Goal: Task Accomplishment & Management: Manage account settings

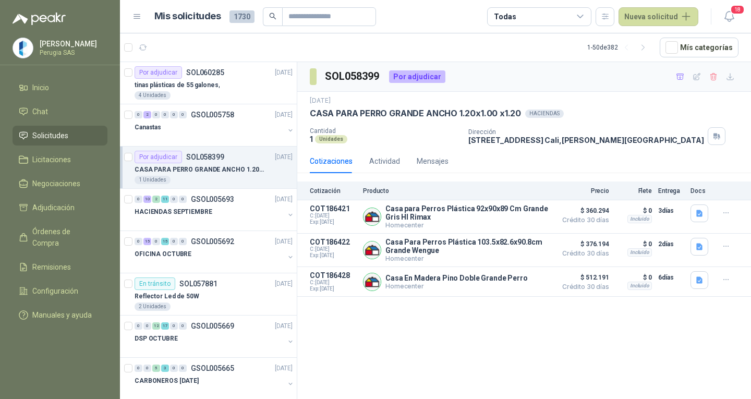
scroll to position [4, 0]
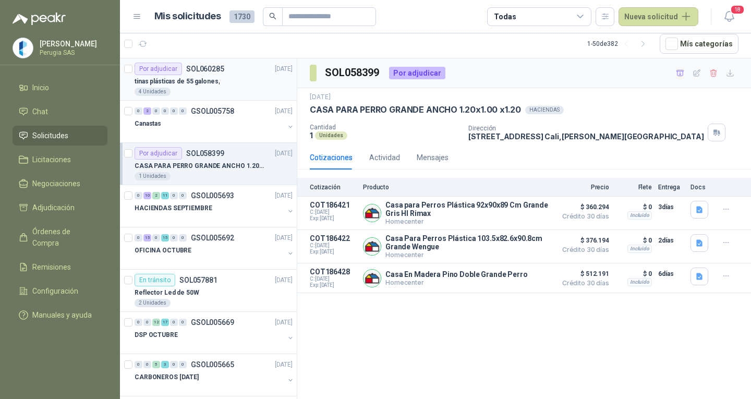
click at [222, 81] on div "tinas plásticas de 55 galones," at bounding box center [214, 81] width 158 height 13
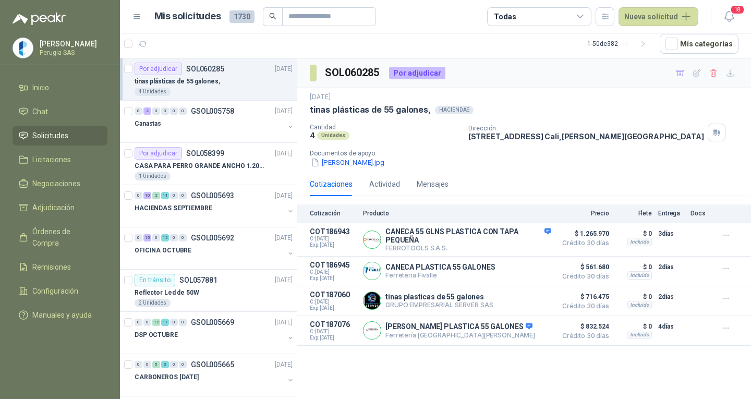
click at [222, 81] on div "tinas plásticas de 55 galones," at bounding box center [214, 81] width 158 height 13
click at [457, 271] on p "CANECA PLASTICA 55 GALONES" at bounding box center [440, 267] width 110 height 8
click at [723, 272] on icon "button" at bounding box center [726, 268] width 9 height 9
click at [681, 226] on button "Añadir" at bounding box center [704, 228] width 83 height 17
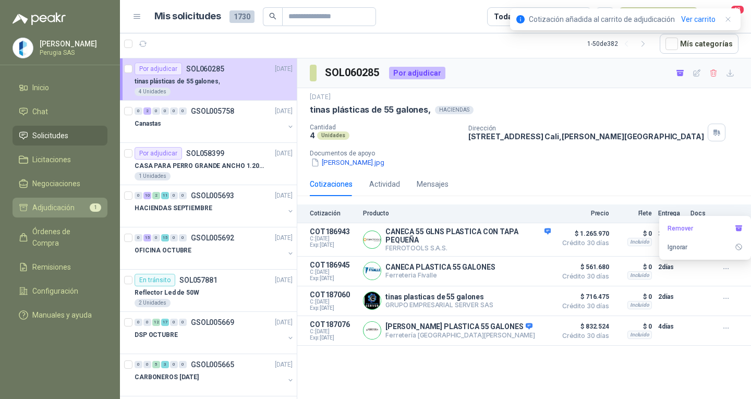
click at [66, 212] on span "Adjudicación" at bounding box center [53, 207] width 42 height 11
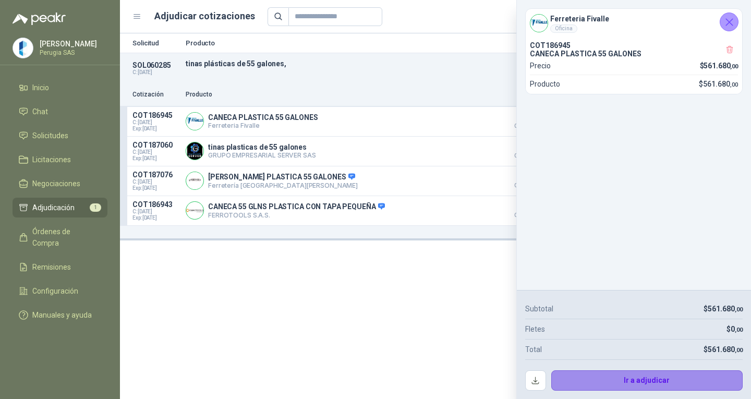
click at [656, 375] on button "Ir a adjudicar" at bounding box center [647, 380] width 192 height 21
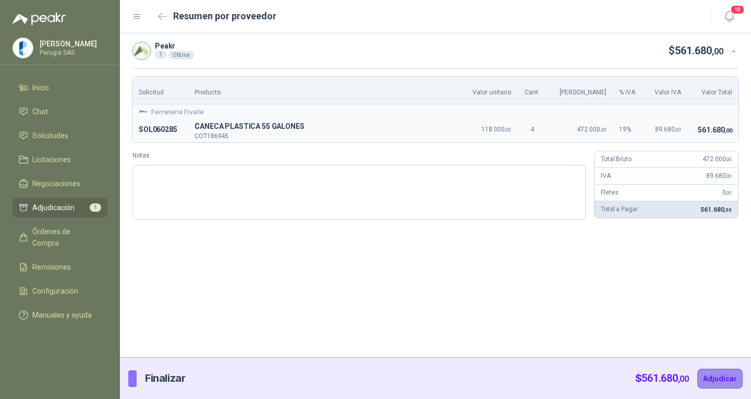
click at [709, 384] on button "Adjudicar" at bounding box center [719, 379] width 45 height 20
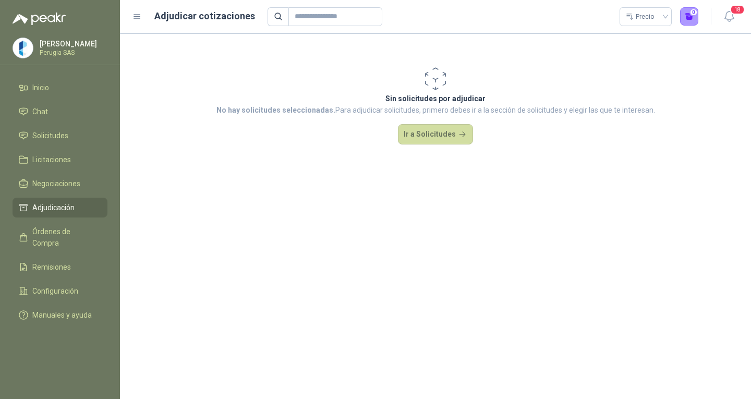
click at [62, 148] on ul "Inicio Chat Solicitudes Licitaciones Negociaciones Adjudicación Órdenes de Comp…" at bounding box center [60, 203] width 120 height 251
click at [52, 133] on span "Solicitudes" at bounding box center [50, 135] width 36 height 11
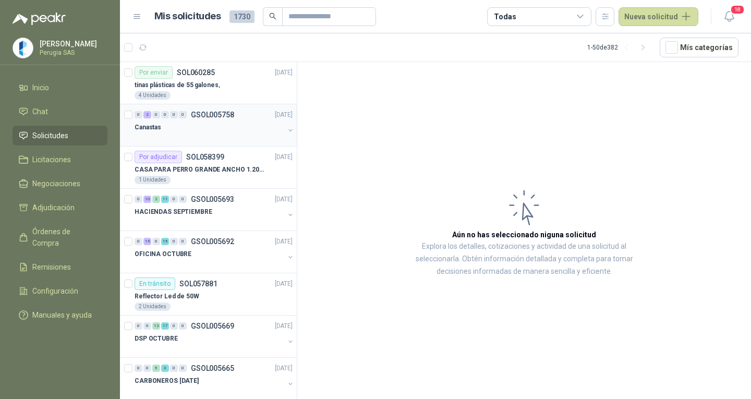
click at [214, 105] on div "0 2 0 0 0 0 GSOL005758 [DATE] Canastas" at bounding box center [208, 125] width 177 height 42
click at [217, 111] on p "GSOL005758" at bounding box center [212, 114] width 43 height 7
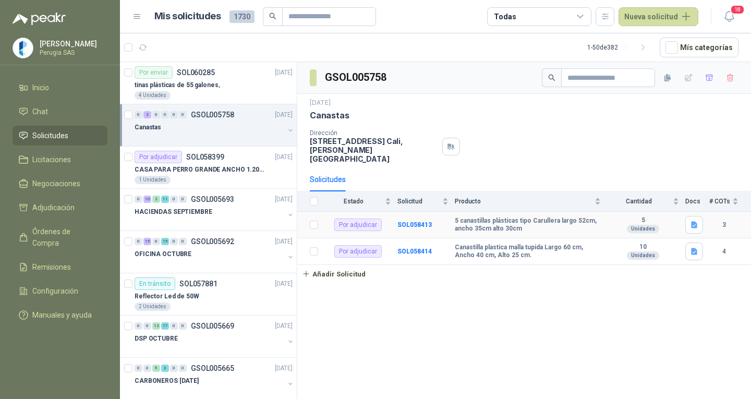
click at [471, 217] on b "5 canastillas plásticas tipo Carullera largo 52cm, ancho 35cm alto 30cm" at bounding box center [528, 225] width 146 height 16
click at [208, 174] on p "CASA PARA PERRO GRANDE ANCHO 1.20x1.00 x1.20" at bounding box center [200, 170] width 130 height 10
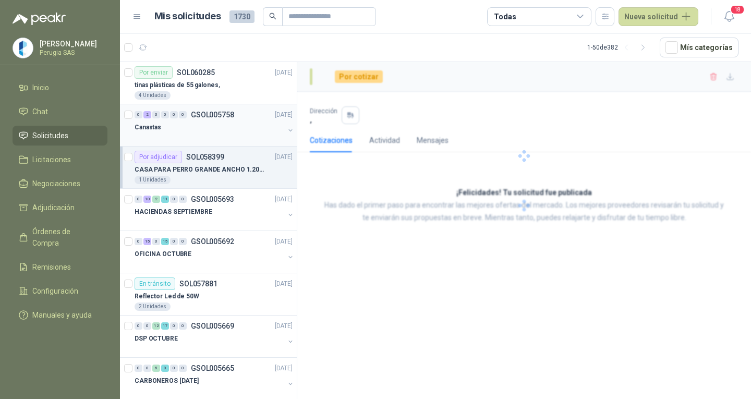
click at [207, 139] on div at bounding box center [210, 137] width 150 height 8
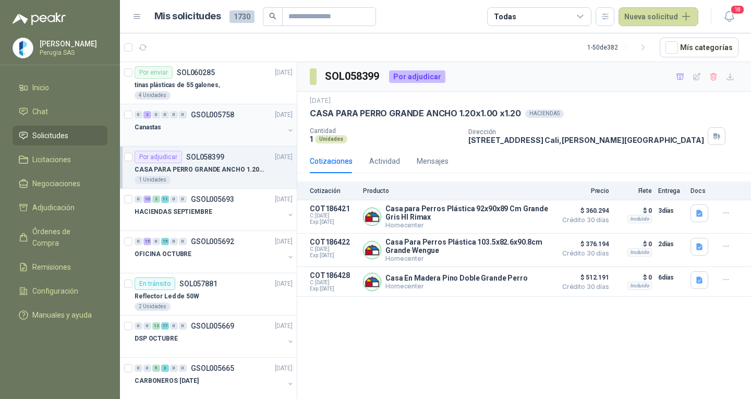
click at [207, 135] on div at bounding box center [210, 137] width 150 height 8
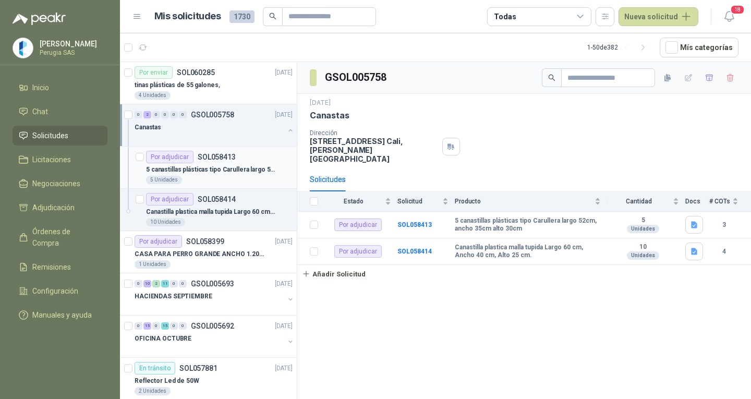
click at [207, 165] on p "5 canastillas plásticas tipo Carullera largo 52cm, ancho 35cm alto 30cm" at bounding box center [211, 170] width 130 height 10
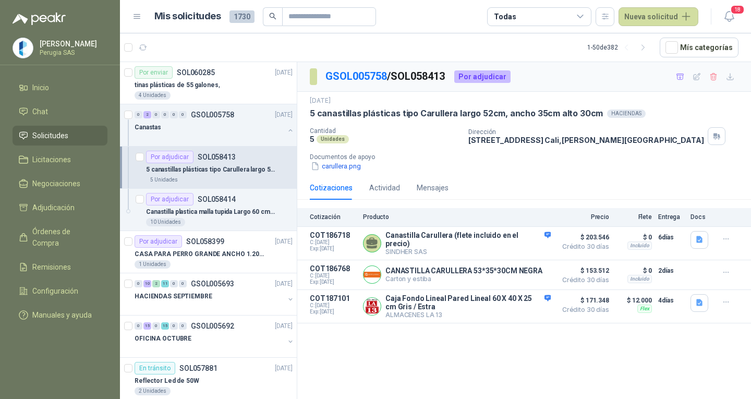
drag, startPoint x: 207, startPoint y: 166, endPoint x: 536, endPoint y: 423, distance: 417.9
drag, startPoint x: 536, startPoint y: 423, endPoint x: 375, endPoint y: 350, distance: 176.6
click at [375, 350] on div "GSOL005758 / SOL058413 Por adjudicar [DATE] 5 canastillas plásticas tipo Carull…" at bounding box center [524, 232] width 454 height 341
click at [208, 129] on div "Canastas" at bounding box center [210, 127] width 150 height 13
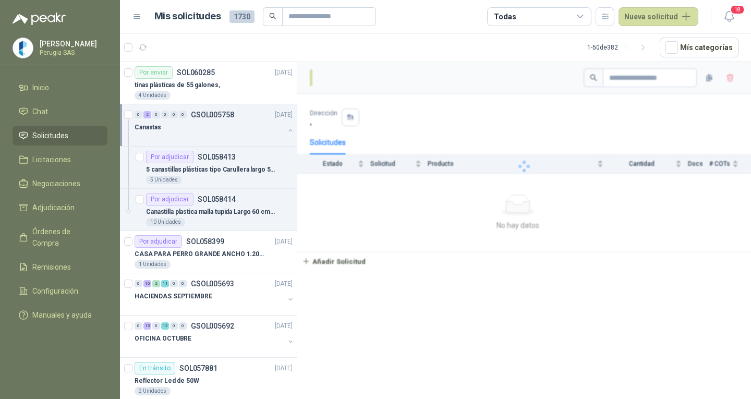
click at [202, 123] on div "Canastas" at bounding box center [210, 127] width 150 height 13
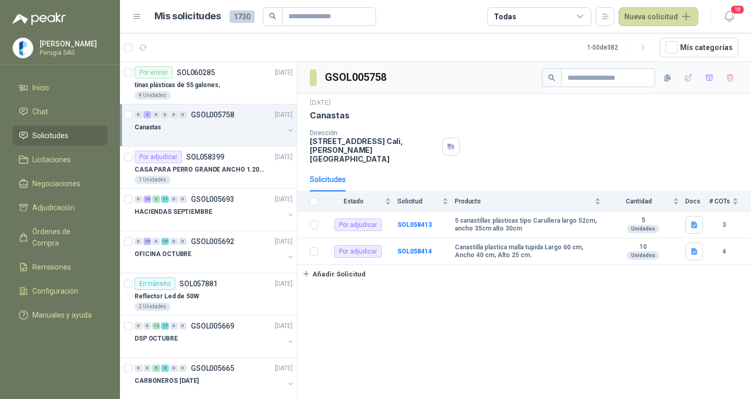
click at [202, 123] on div "Canastas" at bounding box center [210, 127] width 150 height 13
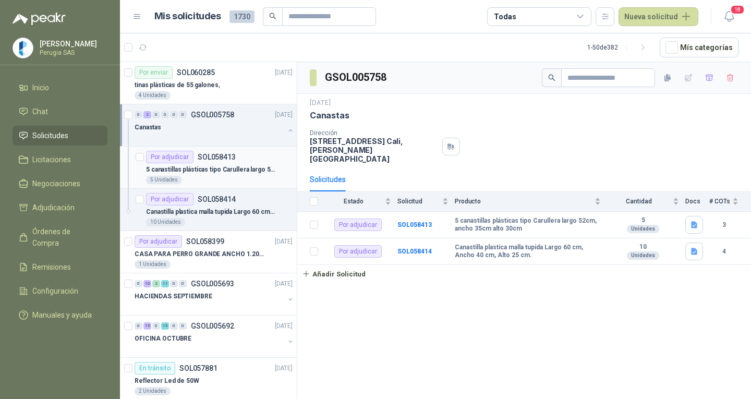
click at [209, 159] on p "SOL058413" at bounding box center [217, 156] width 38 height 7
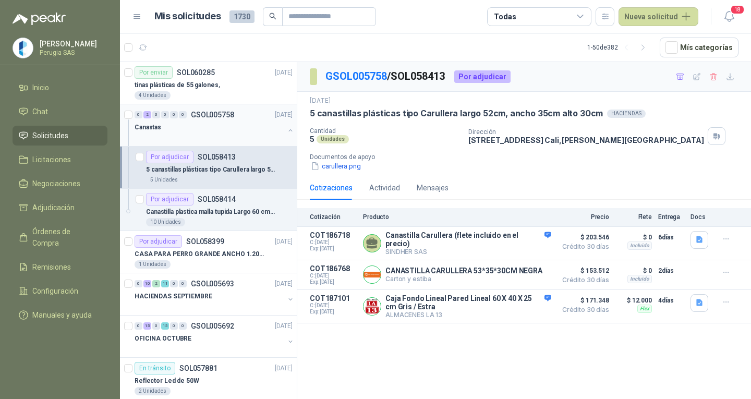
click at [203, 138] on div at bounding box center [210, 137] width 150 height 8
click at [203, 123] on div "Canastas" at bounding box center [210, 127] width 150 height 13
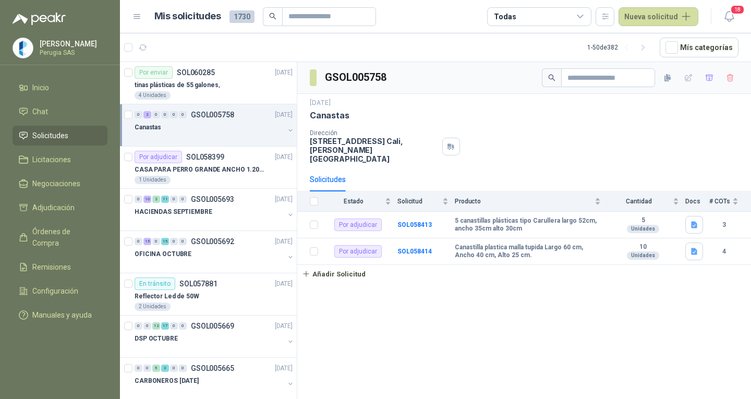
click at [203, 123] on div "Canastas" at bounding box center [210, 127] width 150 height 13
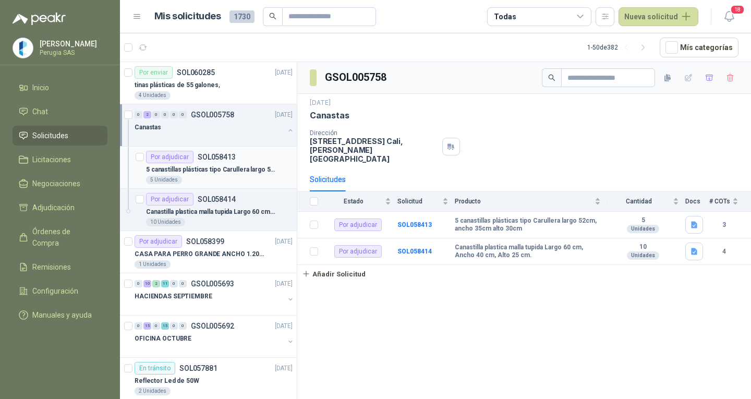
click at [229, 170] on p "5 canastillas plásticas tipo Carullera largo 52cm, ancho 35cm alto 30cm" at bounding box center [211, 170] width 130 height 10
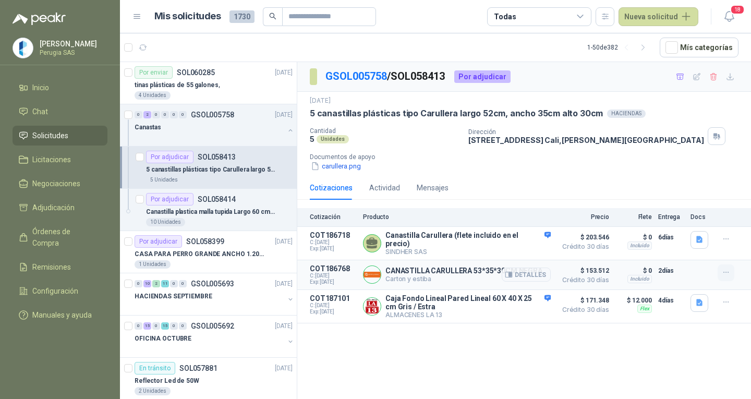
click at [732, 275] on button "button" at bounding box center [726, 272] width 17 height 17
click at [694, 224] on button "Añadir" at bounding box center [704, 228] width 83 height 17
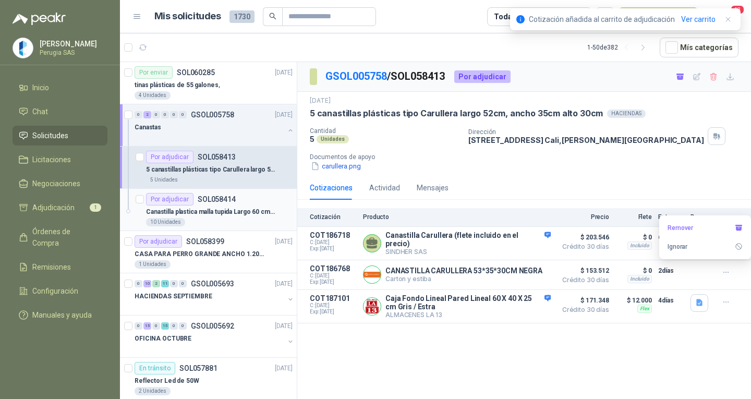
click at [248, 197] on div "Por adjudicar SOL058414" at bounding box center [219, 199] width 147 height 13
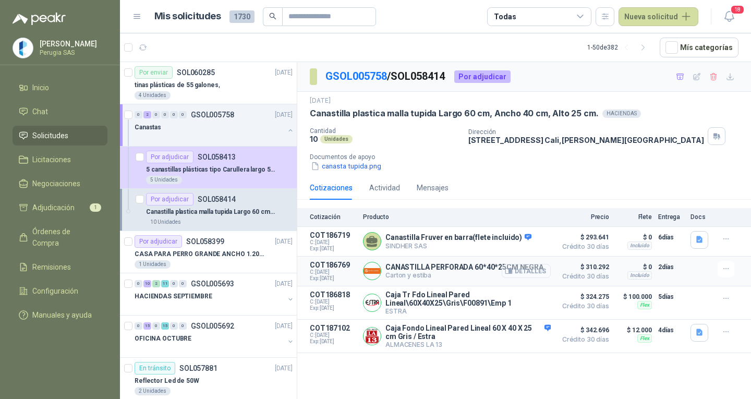
click at [508, 266] on button "Detalles" at bounding box center [526, 271] width 49 height 14
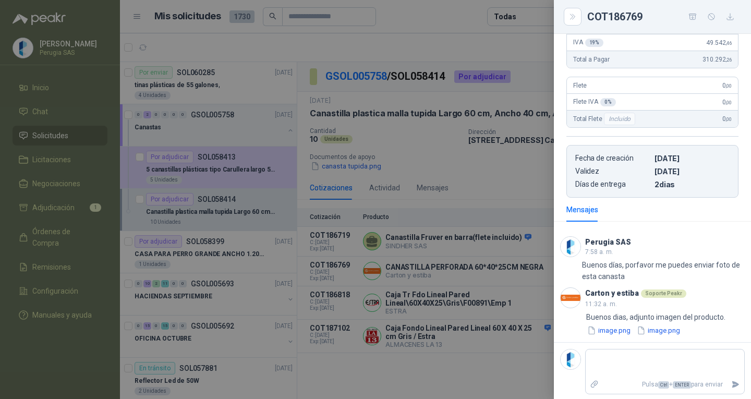
scroll to position [155, 0]
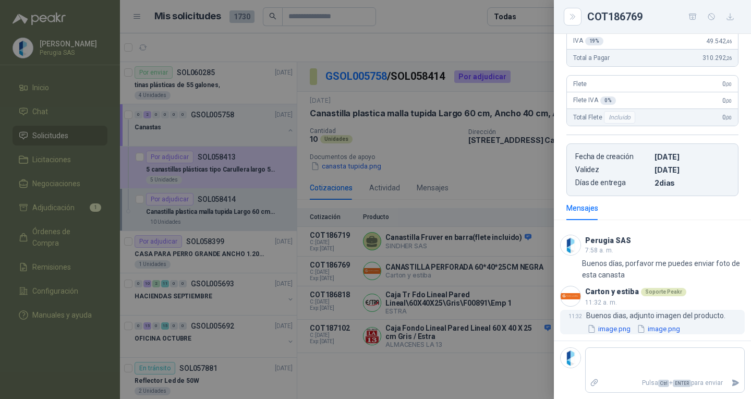
click at [601, 327] on button "image.png" at bounding box center [608, 328] width 45 height 11
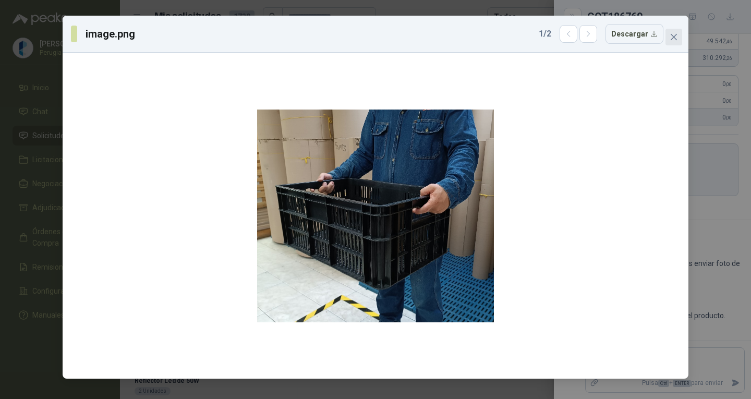
click at [670, 36] on icon "close" at bounding box center [674, 37] width 8 height 8
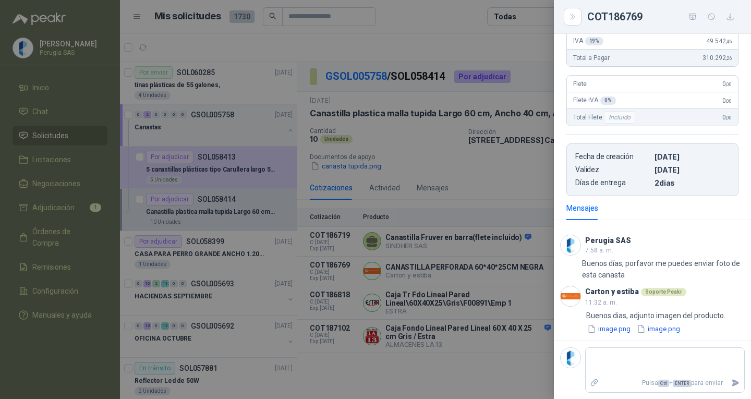
click at [494, 380] on div at bounding box center [375, 199] width 751 height 399
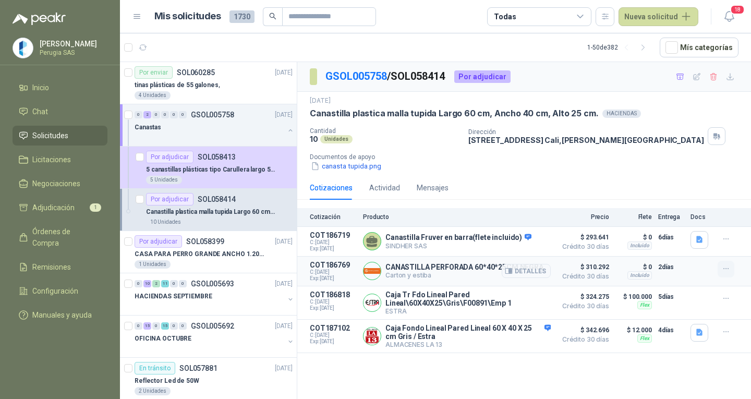
click at [720, 269] on button "button" at bounding box center [726, 269] width 17 height 17
click at [674, 230] on button "Añadir" at bounding box center [704, 228] width 83 height 17
click at [63, 207] on span "Adjudicación" at bounding box center [53, 207] width 42 height 11
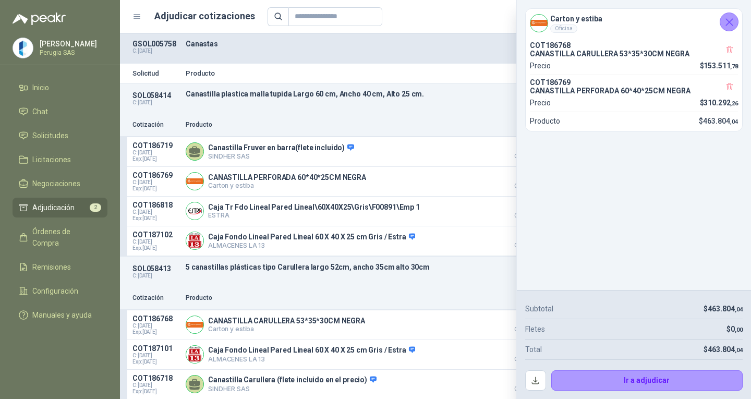
click at [731, 22] on icon "Cerrar" at bounding box center [729, 22] width 13 height 13
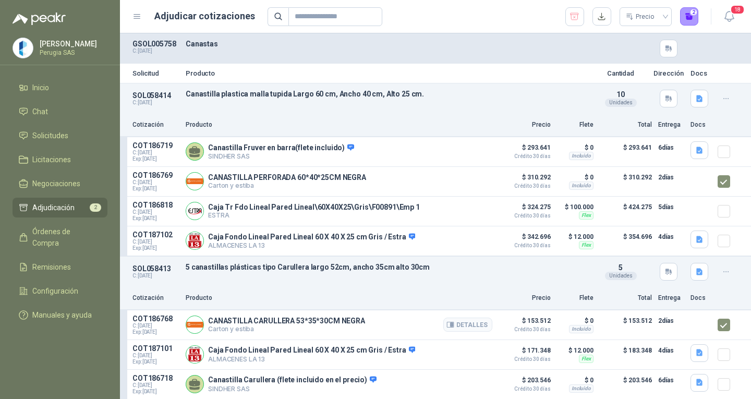
scroll to position [4, 0]
click at [691, 7] on button "2" at bounding box center [689, 16] width 19 height 19
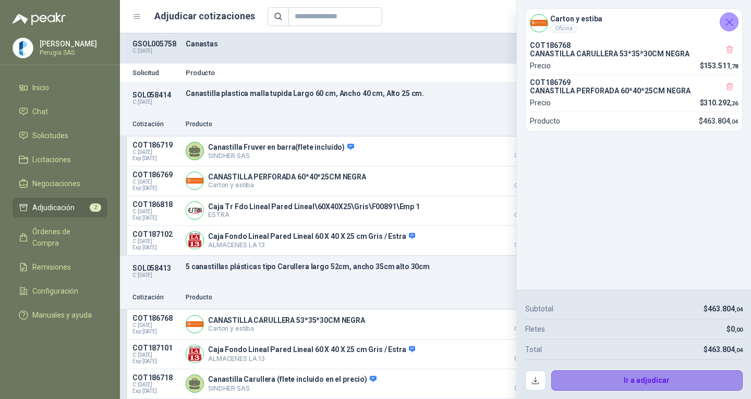
click at [639, 379] on button "Ir a adjudicar" at bounding box center [647, 380] width 192 height 21
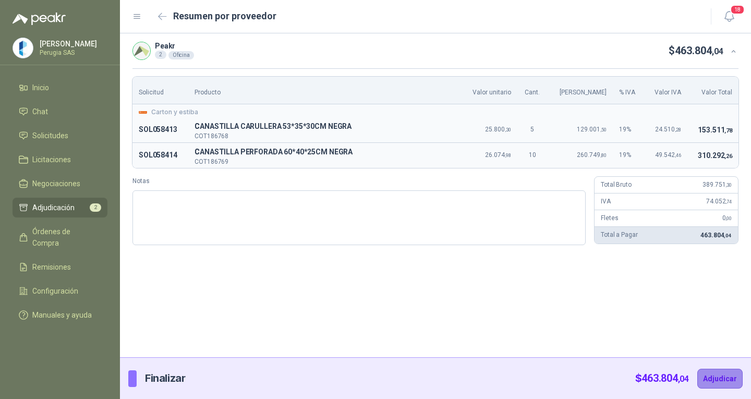
click at [722, 379] on button "Adjudicar" at bounding box center [719, 379] width 45 height 20
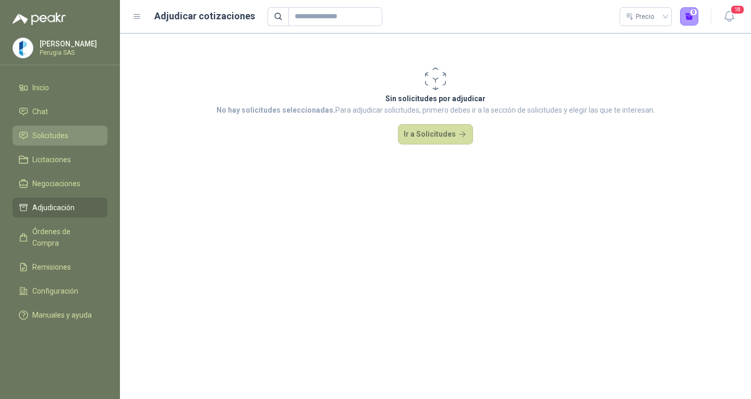
click at [42, 129] on link "Solicitudes" at bounding box center [60, 136] width 95 height 20
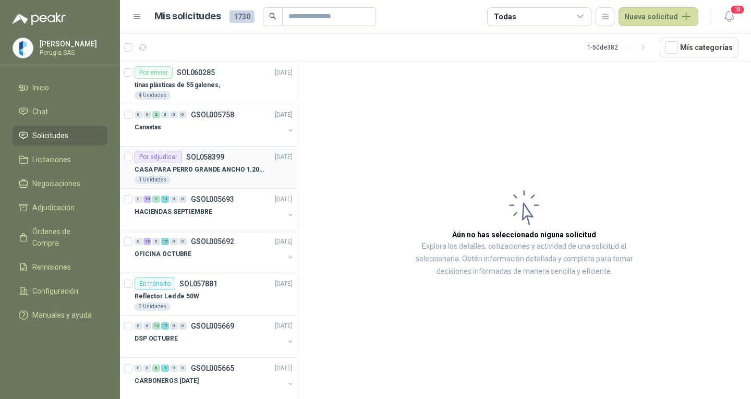
click at [212, 168] on p "CASA PARA PERRO GRANDE ANCHO 1.20x1.00 x1.20" at bounding box center [200, 170] width 130 height 10
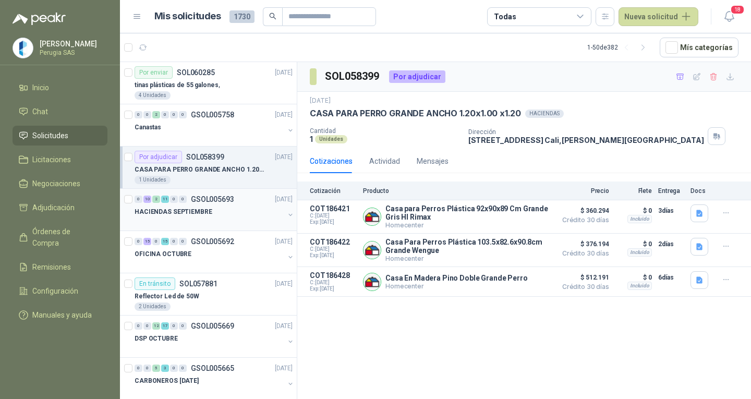
click at [211, 215] on div "HACIENDAS SEPTIEMBRE" at bounding box center [210, 211] width 150 height 13
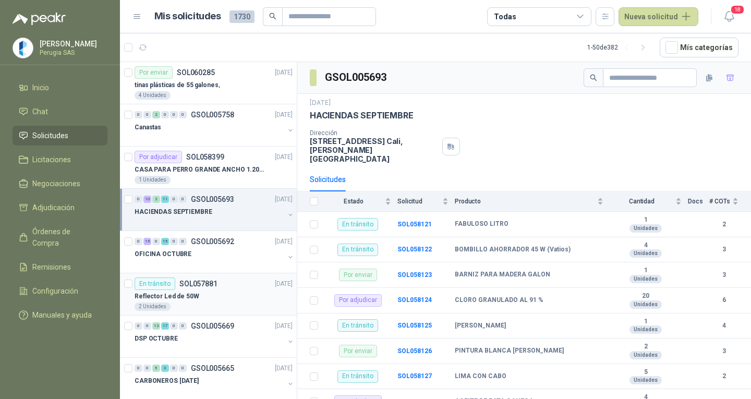
click at [216, 288] on div "En tránsito SOL057881 [DATE]" at bounding box center [214, 283] width 158 height 13
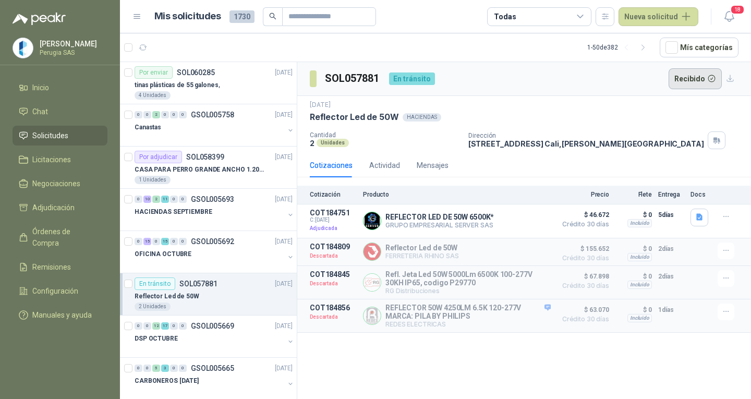
click at [714, 78] on button "Recibido" at bounding box center [696, 78] width 54 height 21
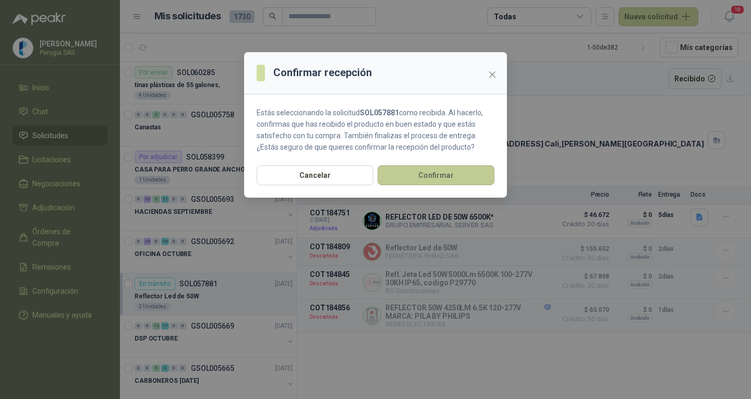
click at [434, 174] on button "Confirmar" at bounding box center [436, 175] width 117 height 20
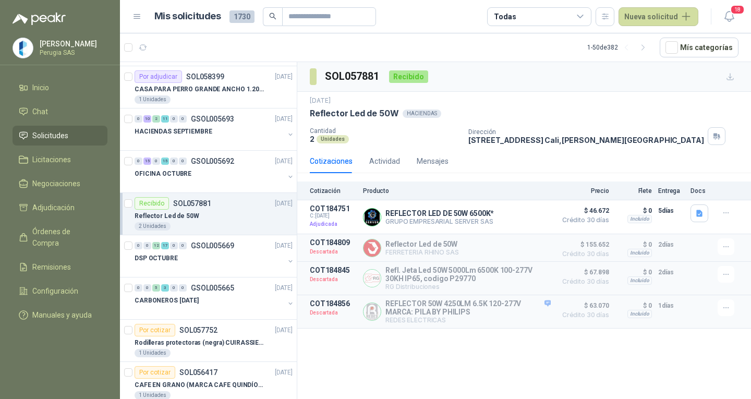
scroll to position [104, 0]
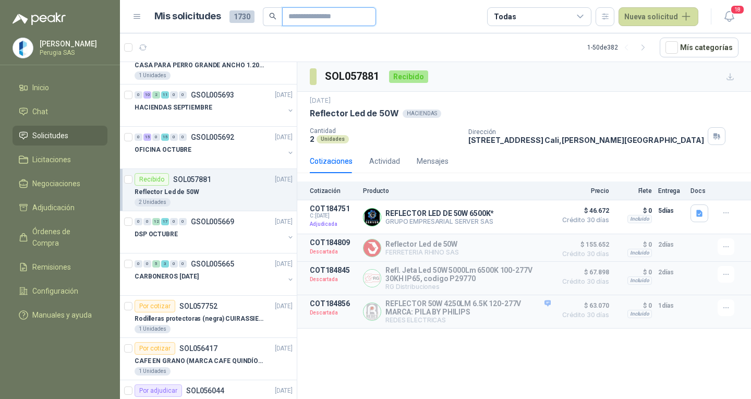
click at [308, 19] on input "text" at bounding box center [324, 17] width 73 height 18
type input "*****"
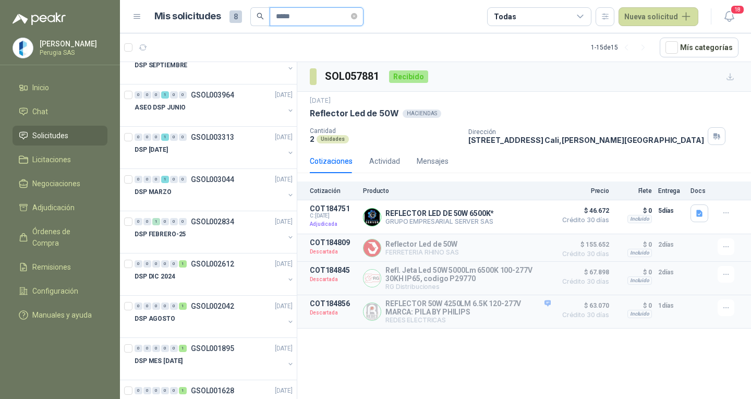
scroll to position [0, 0]
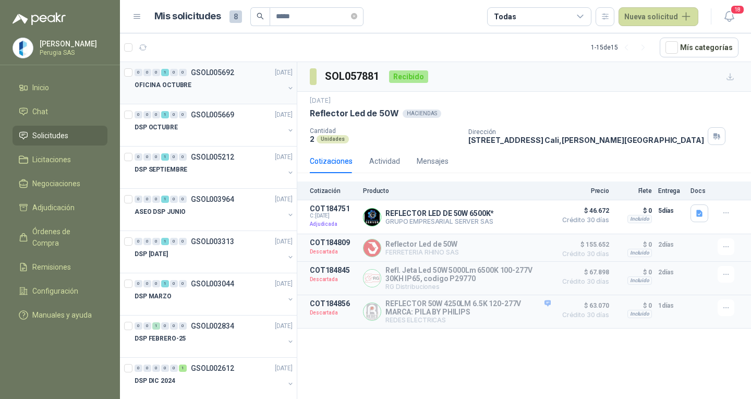
click at [203, 79] on div "OFICINA OCTUBRE" at bounding box center [210, 85] width 150 height 13
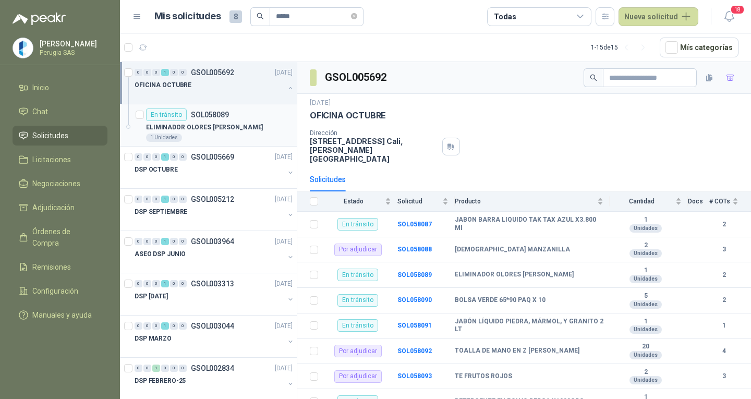
click at [193, 113] on p "SOL058089" at bounding box center [210, 114] width 38 height 7
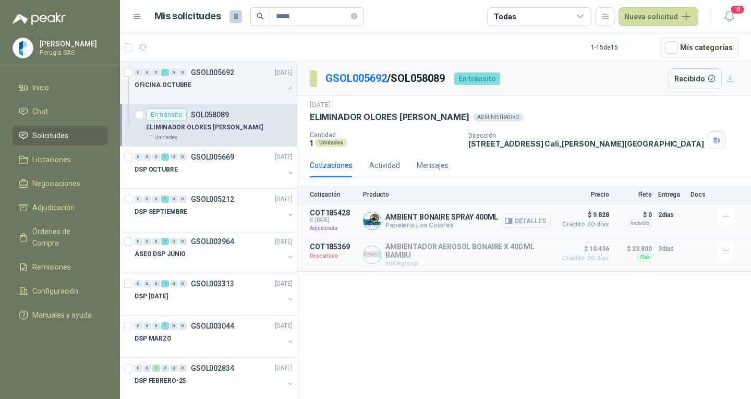
click at [541, 224] on button "Detalles" at bounding box center [526, 221] width 49 height 14
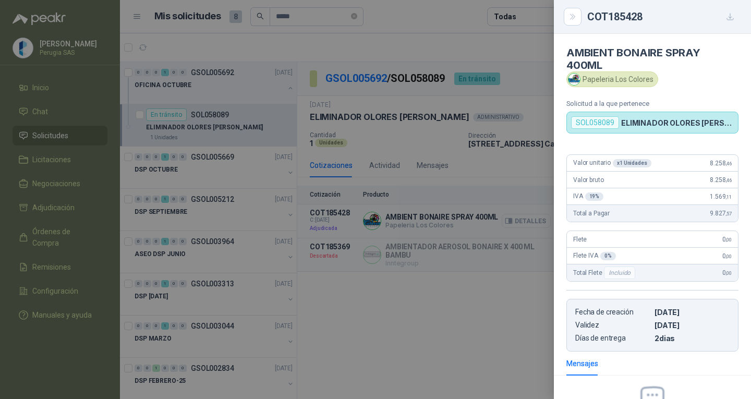
scroll to position [120, 0]
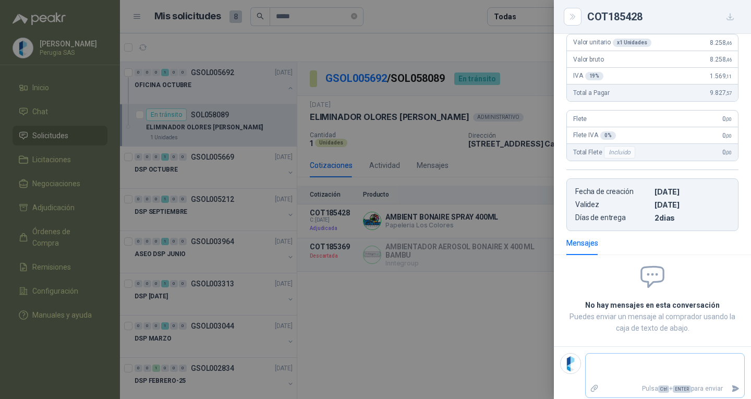
click at [609, 363] on textarea at bounding box center [665, 368] width 159 height 24
type textarea "*"
type textarea "**"
type textarea "***"
type textarea "****"
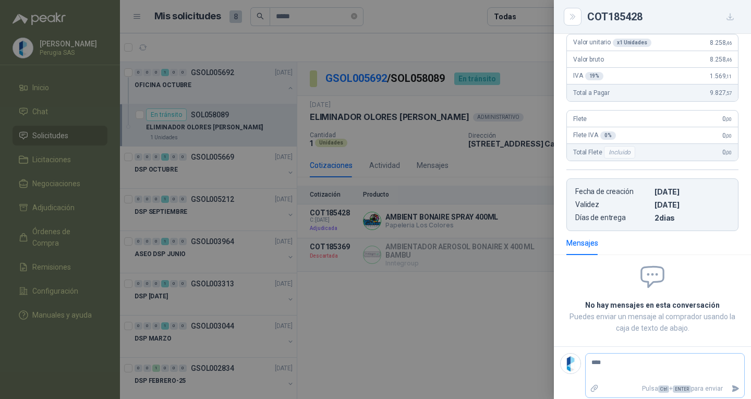
type textarea "****"
type textarea "******"
type textarea "*******"
type textarea "********"
type textarea "*********"
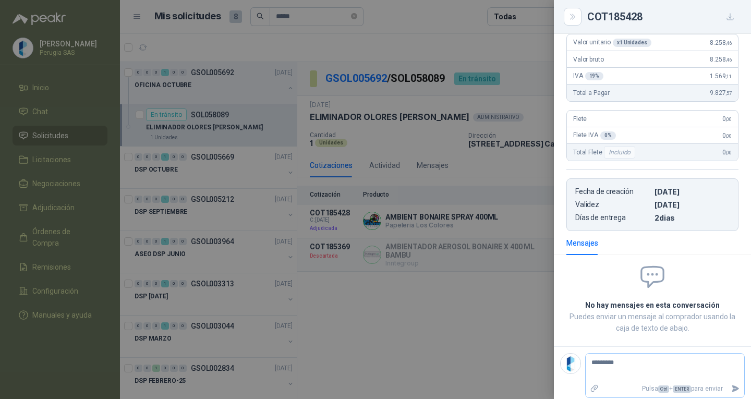
type textarea "**********"
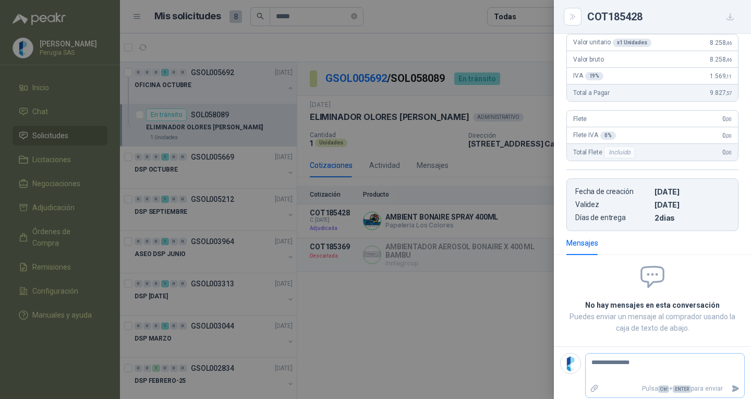
type textarea "**********"
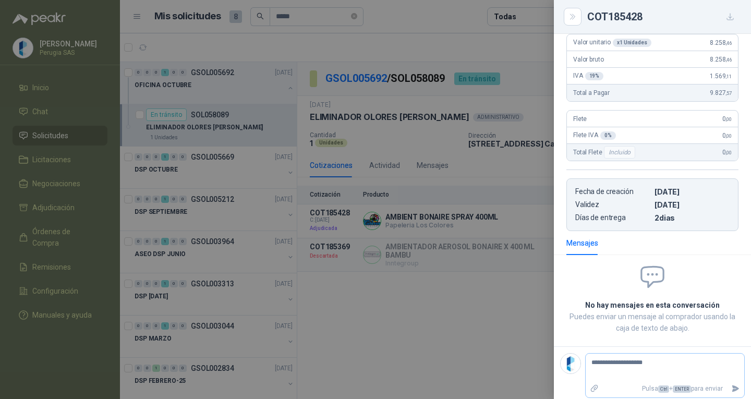
type textarea "**********"
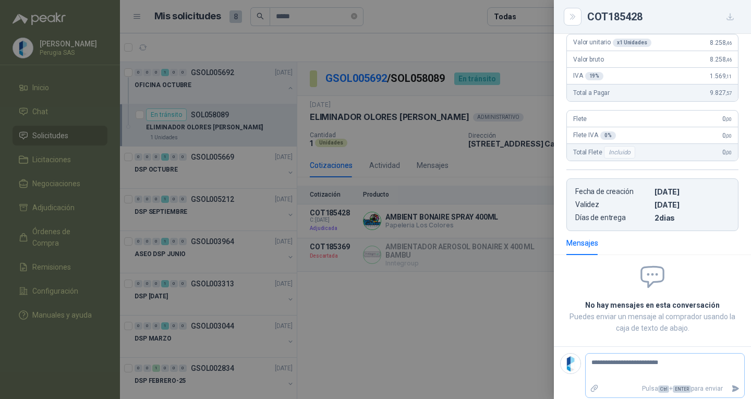
type textarea "**********"
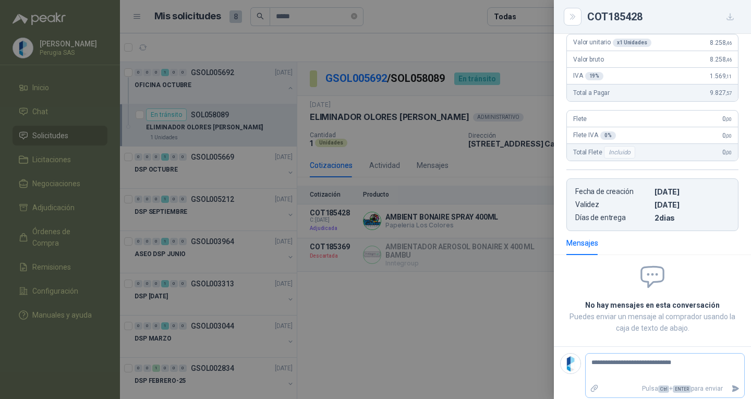
type textarea "**********"
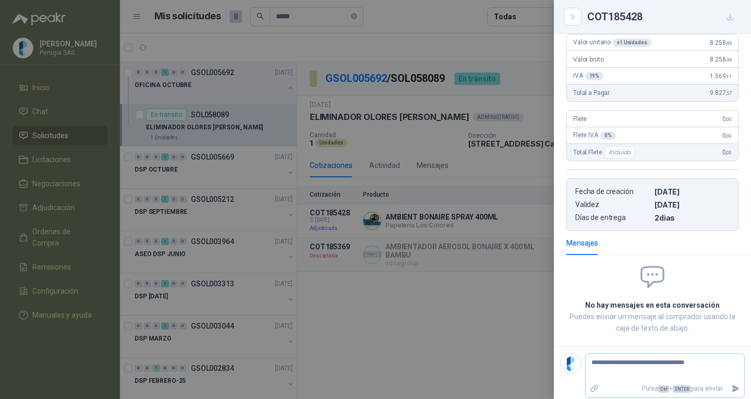
type textarea "**********"
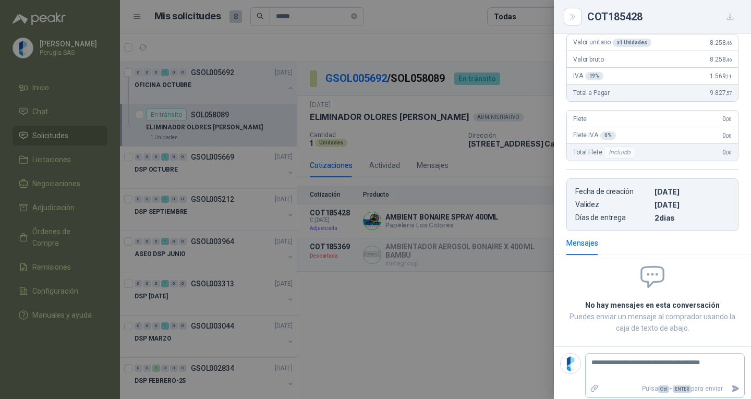
type textarea "**********"
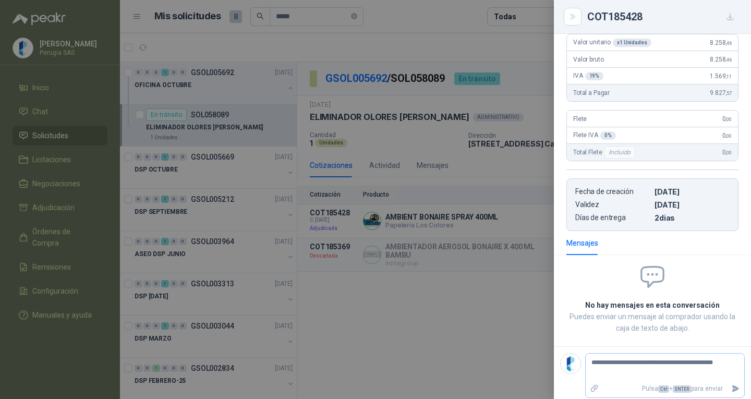
type textarea "**********"
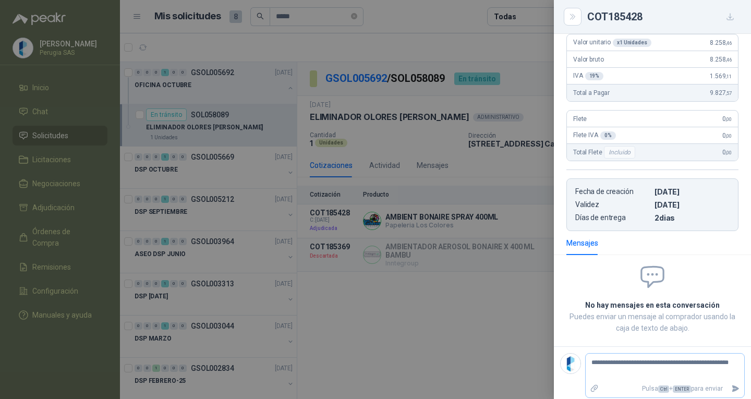
type textarea "**********"
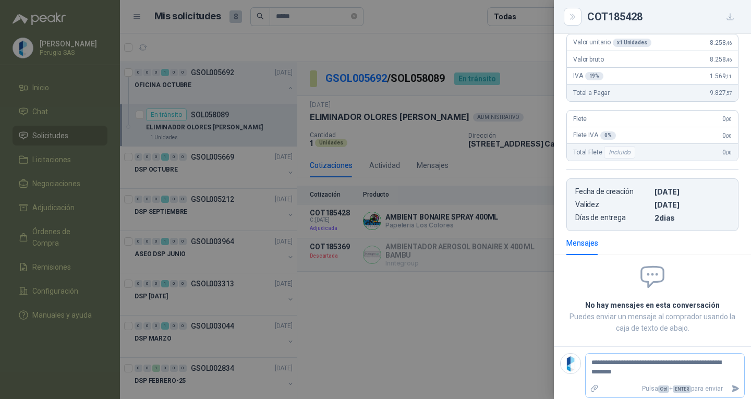
type textarea "**********"
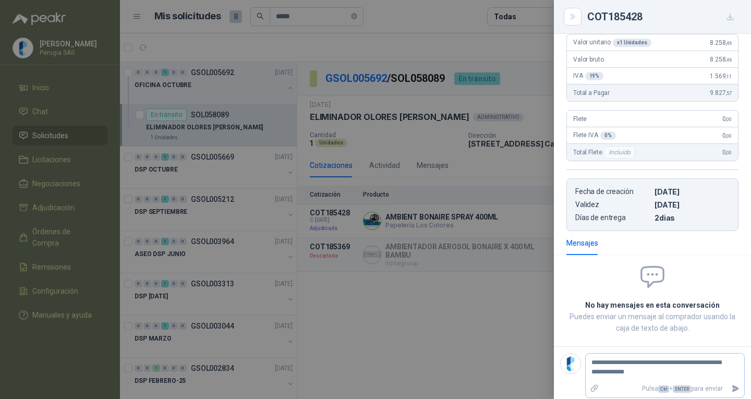
type textarea "**********"
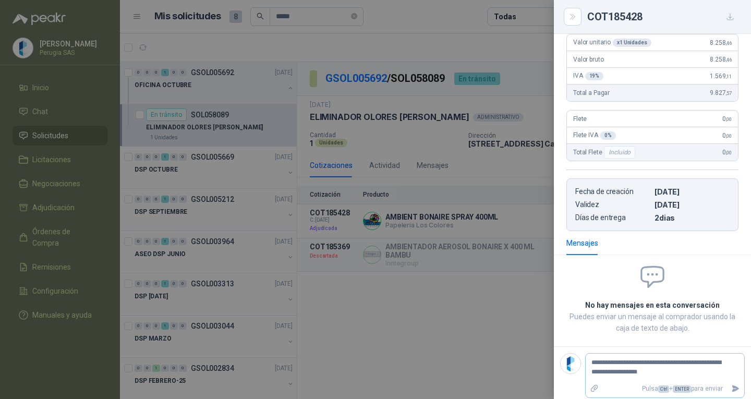
type textarea "**********"
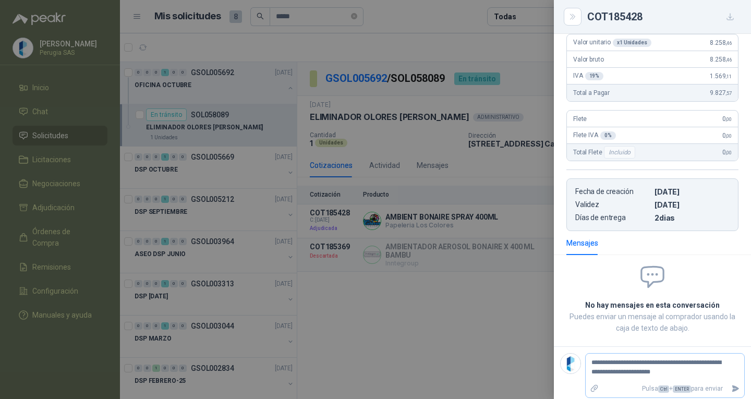
type textarea "**********"
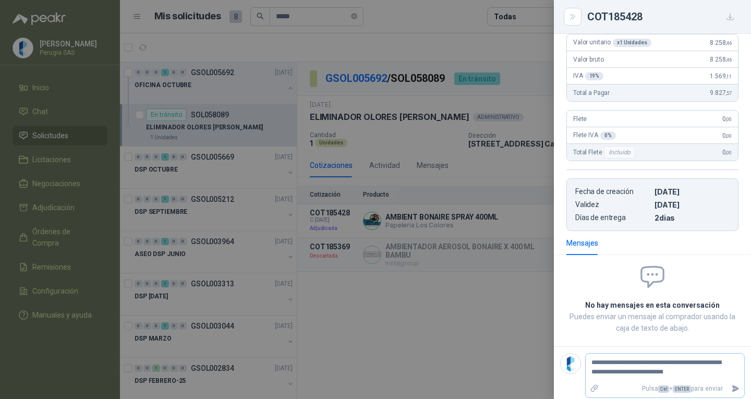
type textarea "**********"
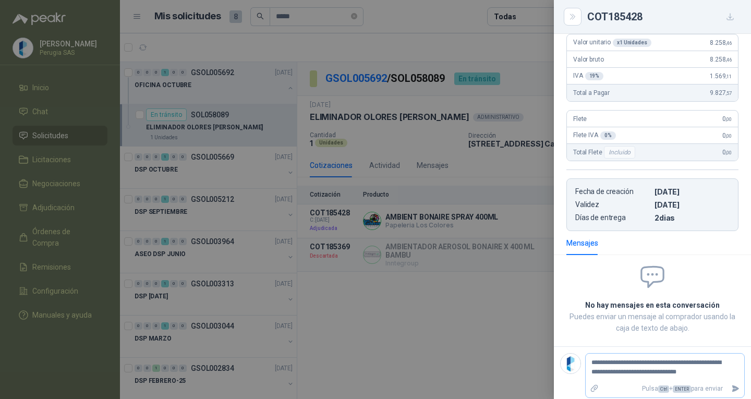
type textarea "**********"
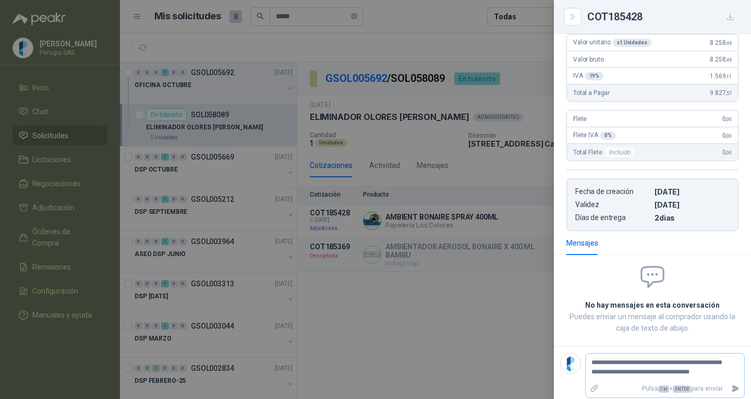
type textarea "**********"
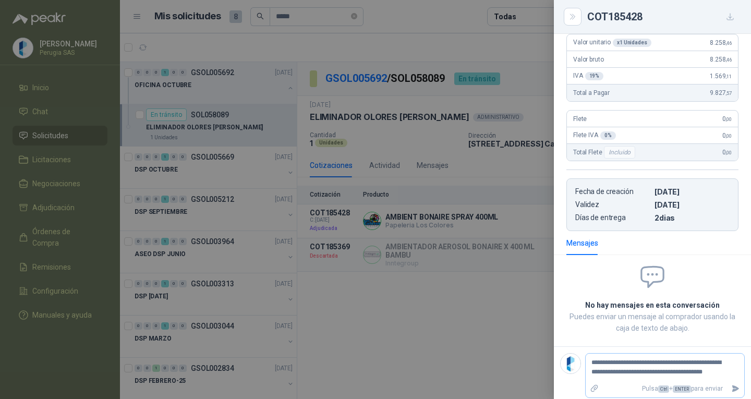
type textarea "**********"
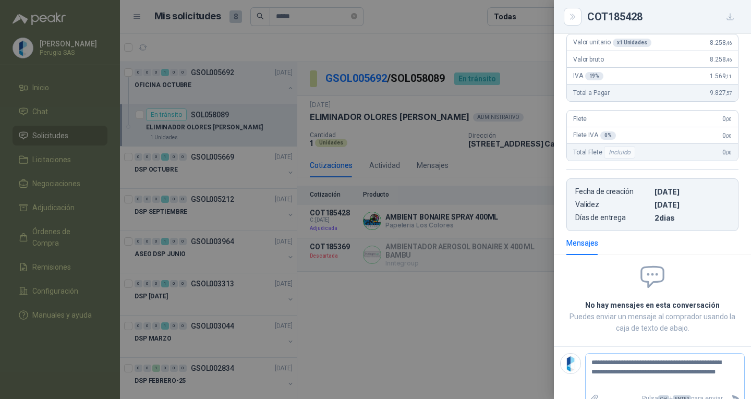
type textarea "**********"
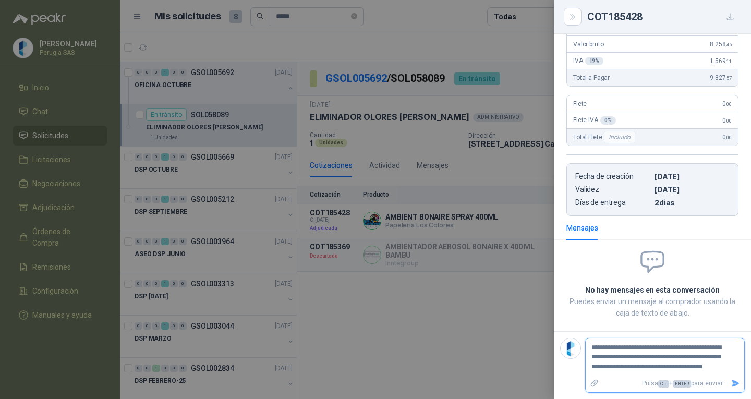
click at [732, 385] on icon "Enviar" at bounding box center [735, 383] width 7 height 7
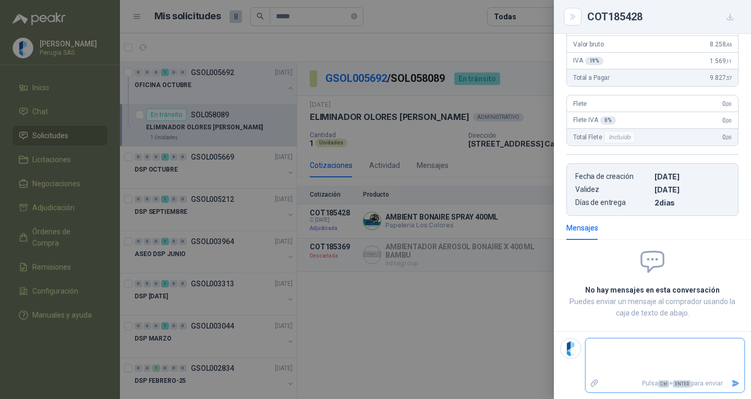
scroll to position [113, 0]
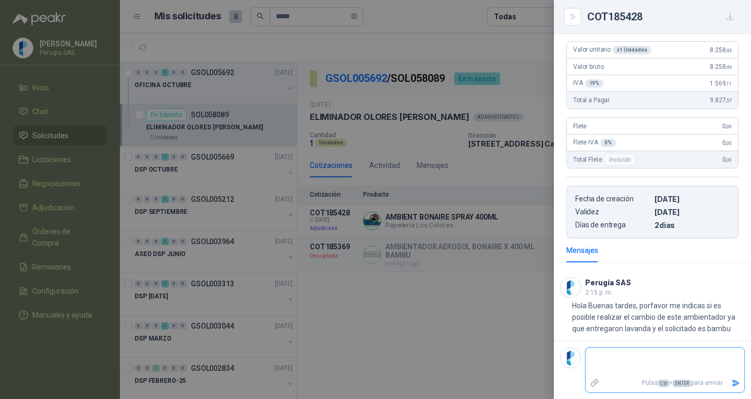
drag, startPoint x: 591, startPoint y: 360, endPoint x: 608, endPoint y: 360, distance: 17.2
click at [591, 360] on textarea at bounding box center [661, 362] width 150 height 24
click at [728, 380] on button "Enviar" at bounding box center [735, 383] width 17 height 18
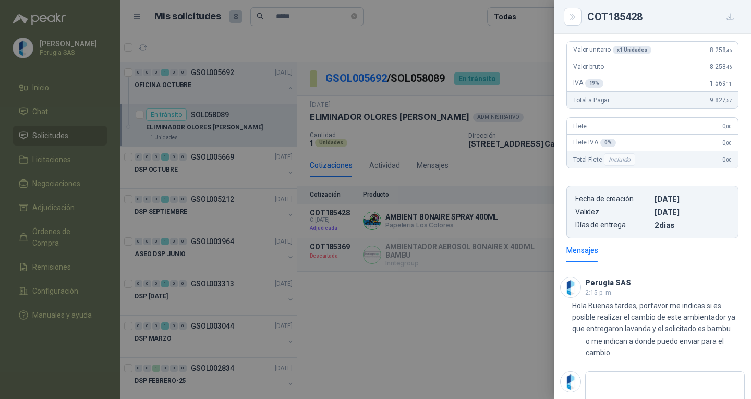
click at [399, 317] on div at bounding box center [375, 199] width 751 height 399
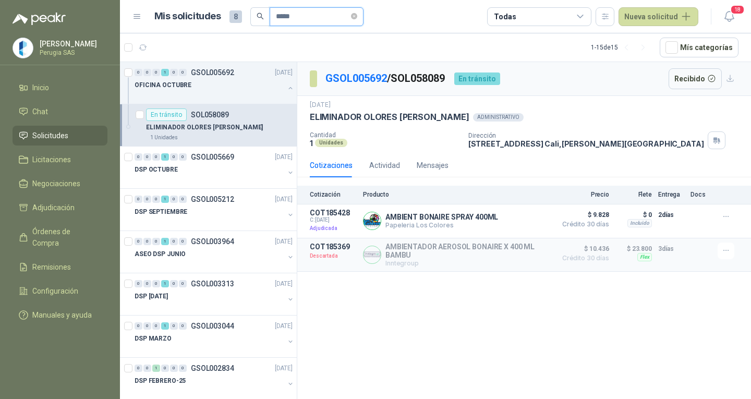
click at [290, 20] on input "*****" at bounding box center [312, 17] width 73 height 18
drag, startPoint x: 241, startPoint y: 16, endPoint x: 265, endPoint y: 31, distance: 28.1
click at [230, 13] on div "Mis solicitudes 8 *****" at bounding box center [258, 16] width 209 height 19
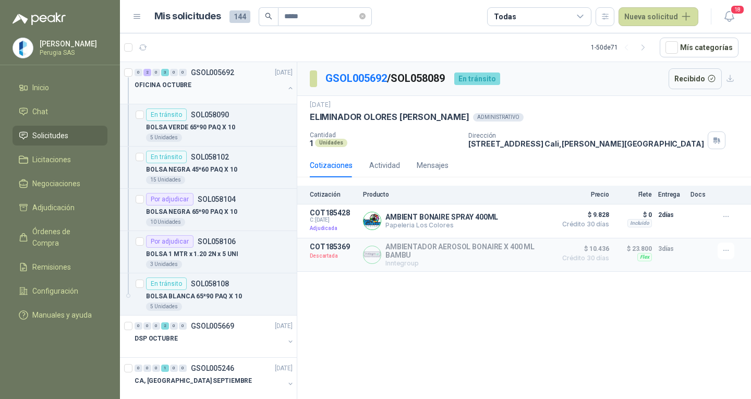
click at [230, 83] on div "OFICINA OCTUBRE" at bounding box center [210, 85] width 150 height 13
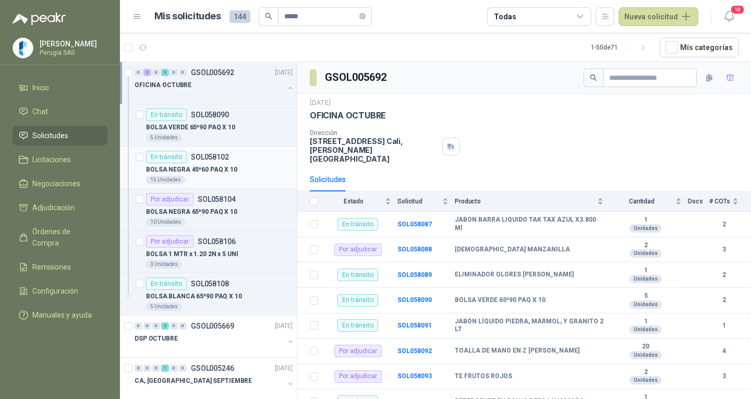
click at [233, 167] on p "BOLSA NEGRA 45*60 PAQ X 10" at bounding box center [191, 170] width 91 height 10
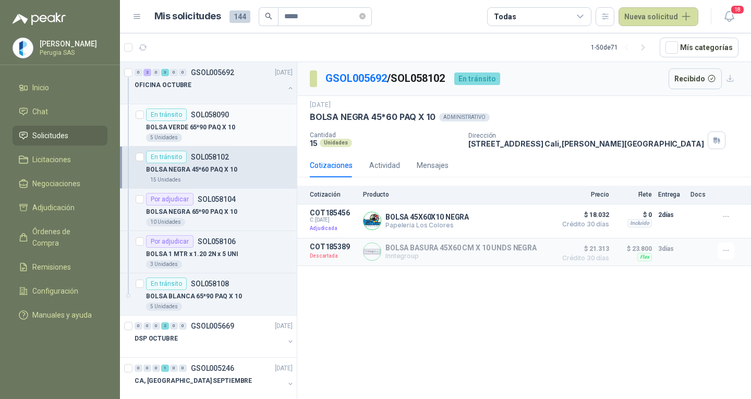
click at [230, 104] on article "En tránsito SOL058090 BOLSA VERDE 65*90 PAQ X 10 5 Unidades" at bounding box center [208, 125] width 177 height 42
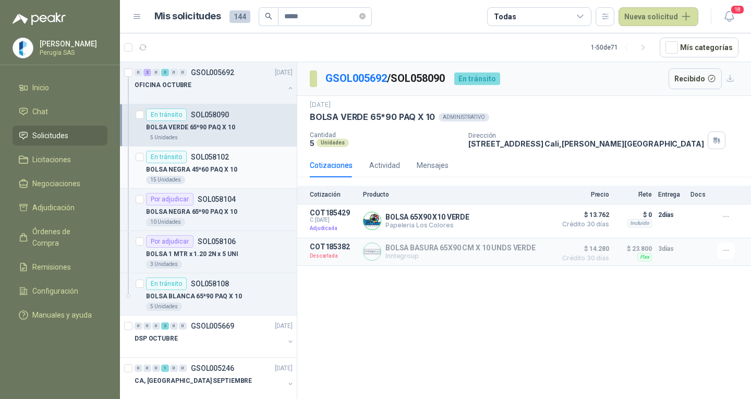
click at [248, 158] on div "En tránsito SOL058102" at bounding box center [219, 157] width 147 height 13
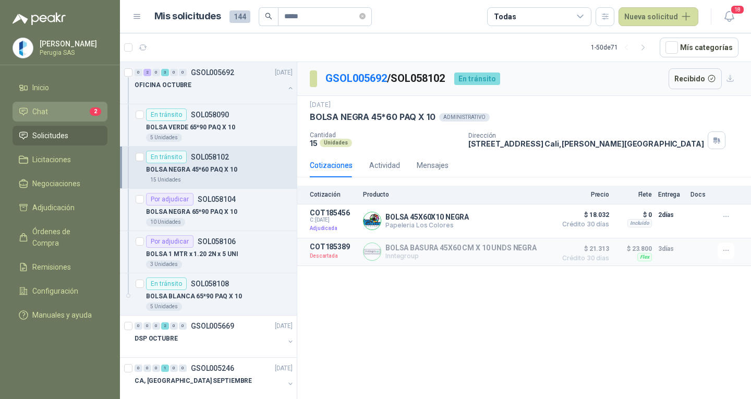
click at [43, 109] on span "Chat" at bounding box center [40, 111] width 16 height 11
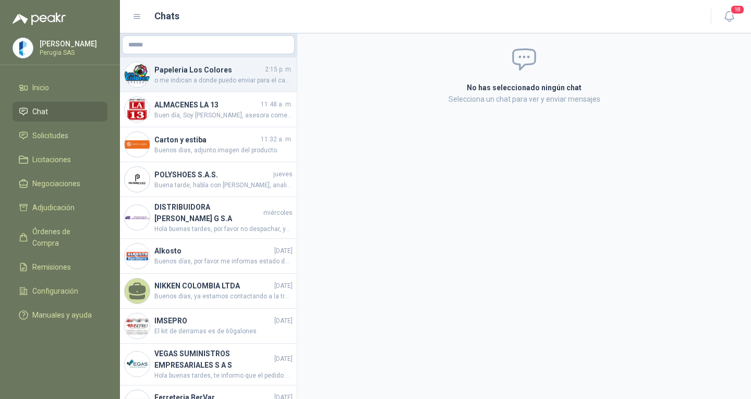
click at [171, 87] on div "Papeleria Los Colores 2:15 p. m. o me indican a donde puedo enviar para el camb…" at bounding box center [208, 74] width 177 height 35
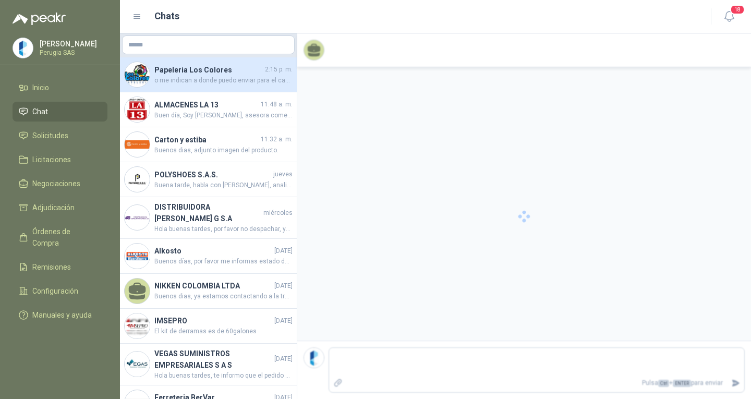
scroll to position [664, 0]
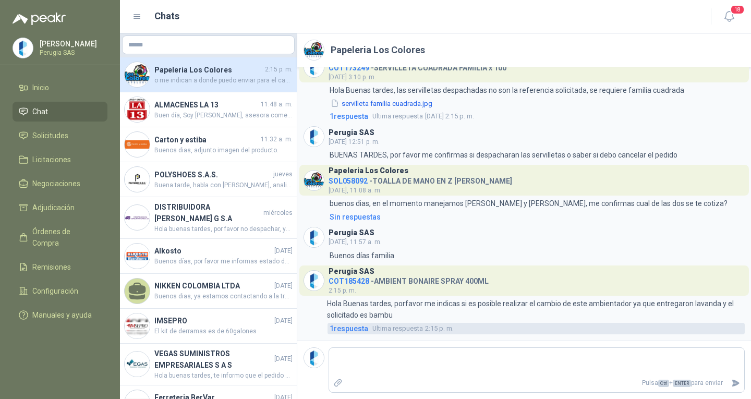
click at [355, 331] on span "1 respuesta" at bounding box center [349, 328] width 39 height 11
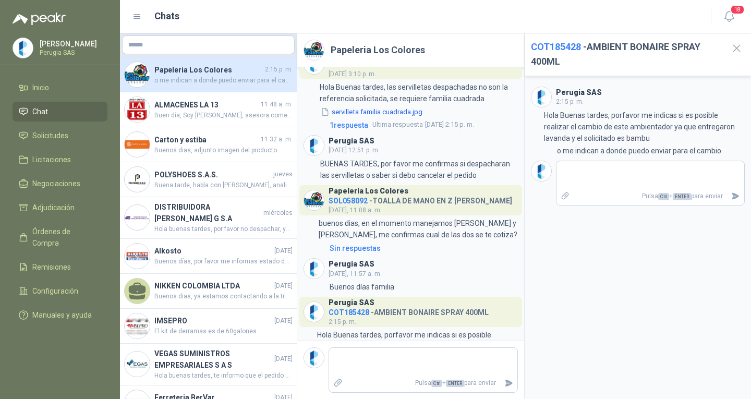
scroll to position [877, 0]
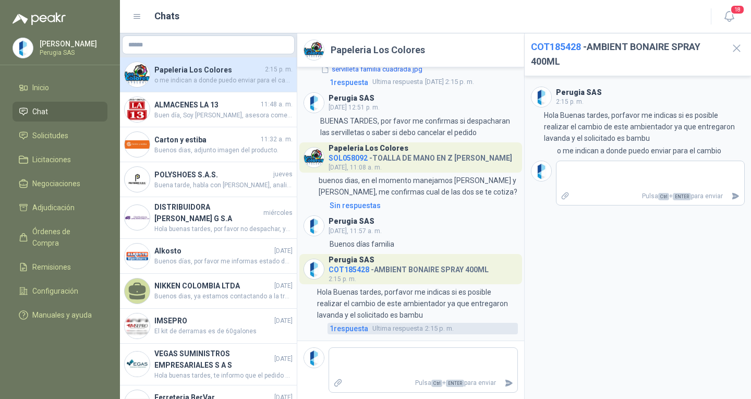
click at [354, 324] on span "1 respuesta" at bounding box center [349, 328] width 39 height 11
click at [732, 46] on icon "button" at bounding box center [736, 48] width 13 height 13
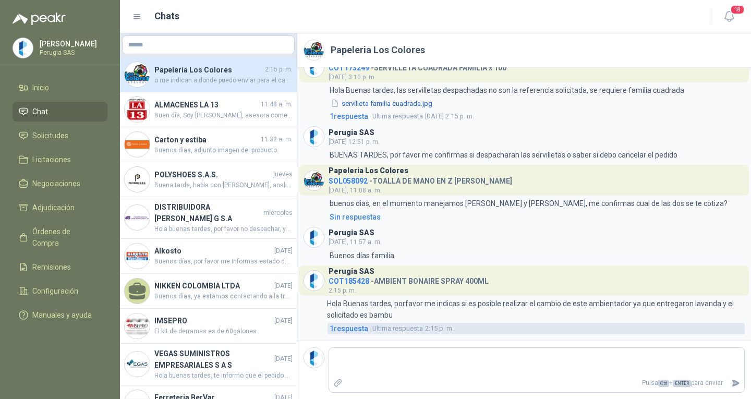
click at [342, 334] on span "1 respuesta" at bounding box center [349, 328] width 39 height 11
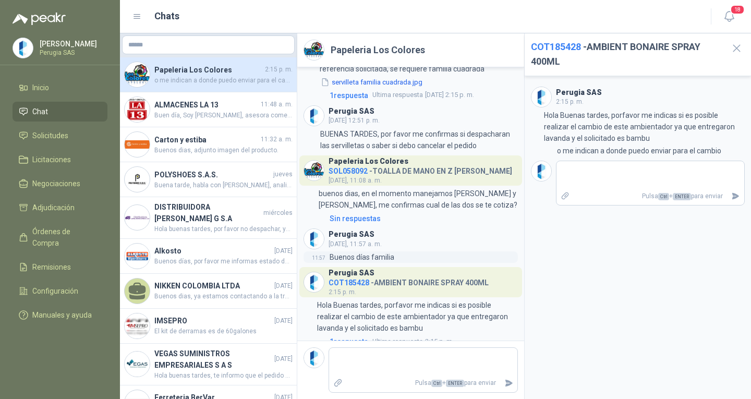
scroll to position [877, 0]
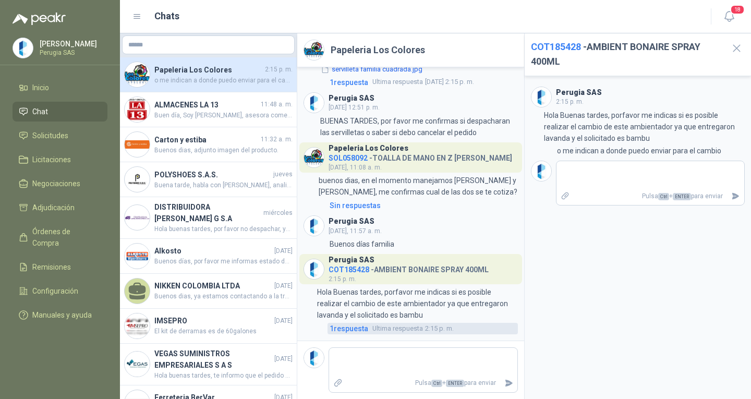
click at [346, 325] on span "1 respuesta" at bounding box center [349, 328] width 39 height 11
click at [521, 347] on footer "Pulsa Ctrl + ENTER para enviar" at bounding box center [410, 370] width 227 height 58
click at [521, 346] on footer "Pulsa Ctrl + ENTER para enviar" at bounding box center [410, 370] width 227 height 58
click at [363, 330] on span "1 respuesta" at bounding box center [349, 328] width 39 height 11
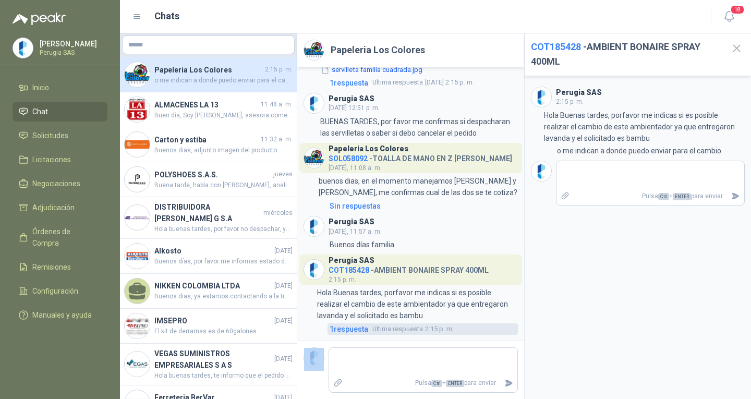
click at [363, 330] on span "1 respuesta" at bounding box center [349, 328] width 39 height 11
click at [639, 160] on div "Perugia SAS 2:15 p. m. 2:15 Hola Buenas tardes, porfavor me indicas si es posib…" at bounding box center [638, 237] width 227 height 323
click at [734, 44] on icon "button" at bounding box center [736, 48] width 13 height 13
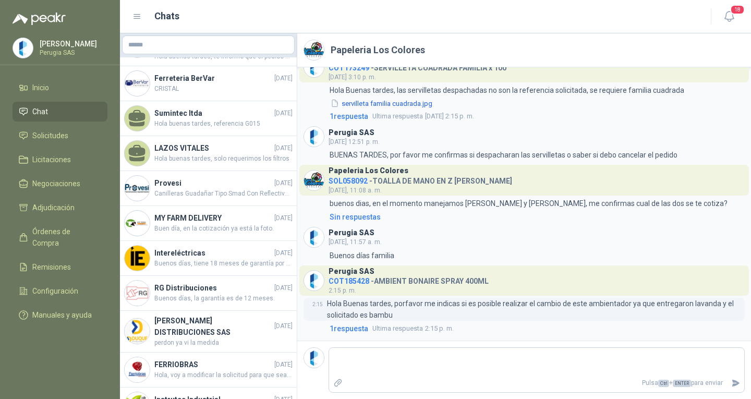
scroll to position [417, 0]
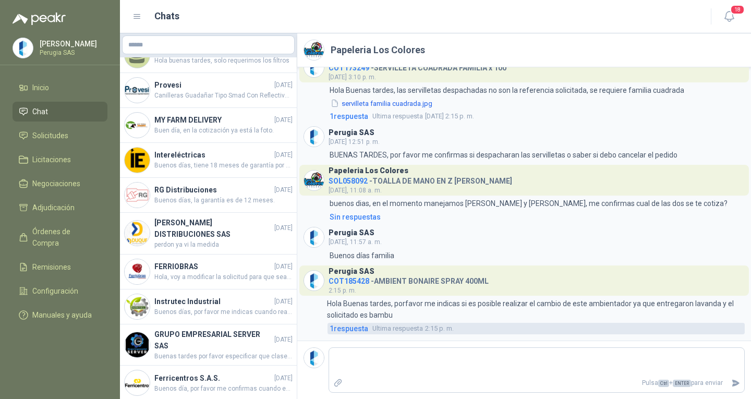
click at [343, 323] on div "Perugia SAS COT185428 - AMBIENT BONAIRE SPRAY 400ML 2:15 p. m. 2:15 Hola Buenas…" at bounding box center [523, 299] width 441 height 69
click at [342, 326] on span "1 respuesta" at bounding box center [349, 328] width 39 height 11
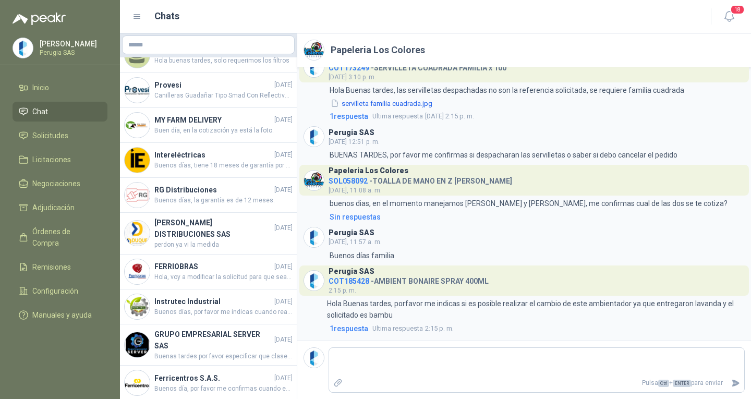
scroll to position [831, 0]
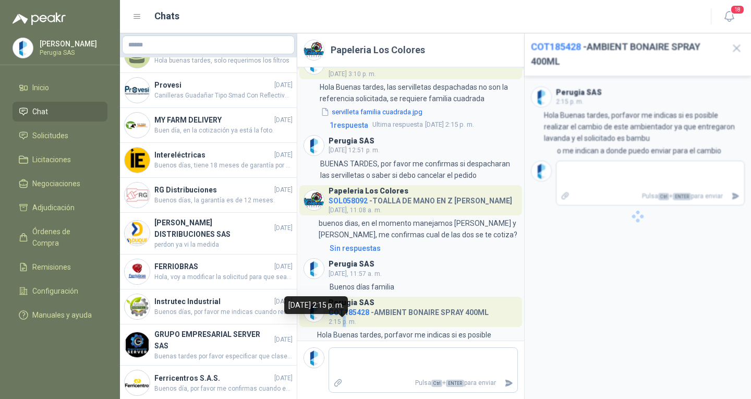
click at [342, 325] on span "2:15 p. m." at bounding box center [343, 321] width 28 height 7
click at [736, 47] on icon "button" at bounding box center [736, 48] width 7 height 7
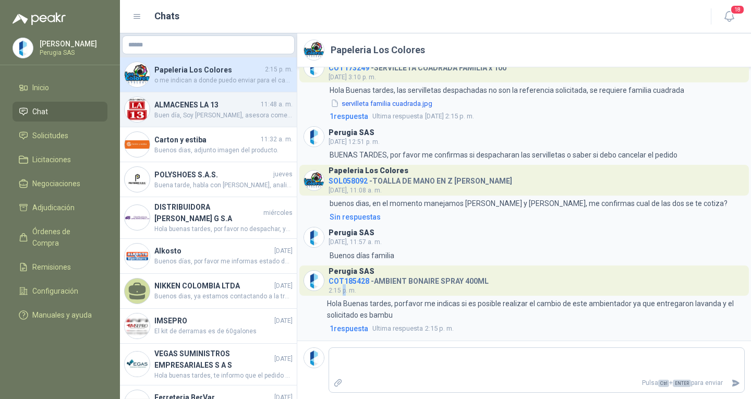
click at [184, 97] on div "ALMACENES LA 13 11:48 a. m. Buen día, Soy [PERSON_NAME], asesora comercial [PER…" at bounding box center [208, 109] width 177 height 35
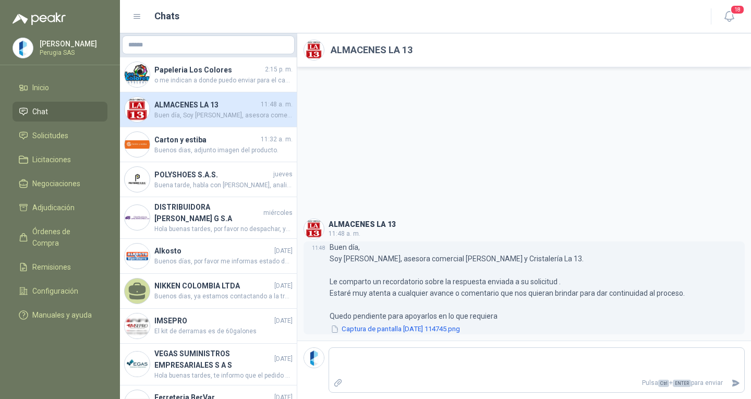
click at [391, 325] on button "Captura de pantalla [DATE] 114745.png" at bounding box center [395, 329] width 131 height 11
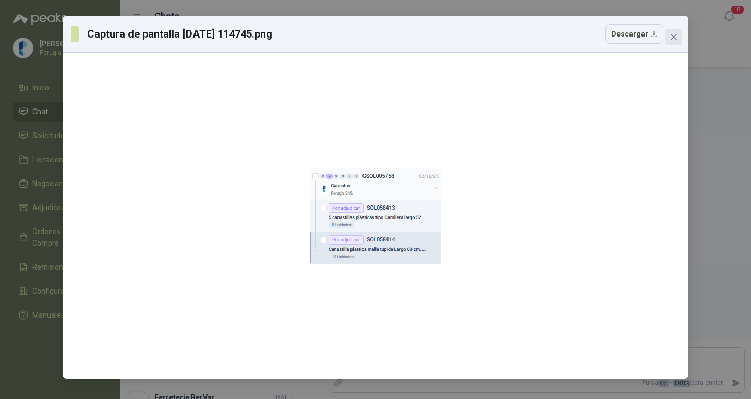
click at [671, 33] on icon "close" at bounding box center [674, 37] width 8 height 8
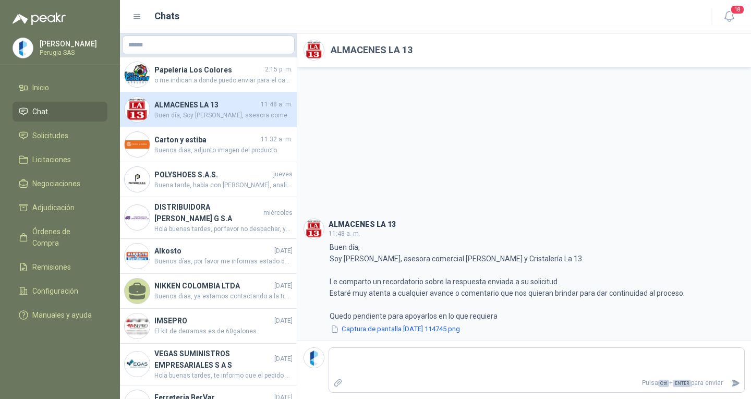
click at [39, 110] on span "Chat" at bounding box center [40, 111] width 16 height 11
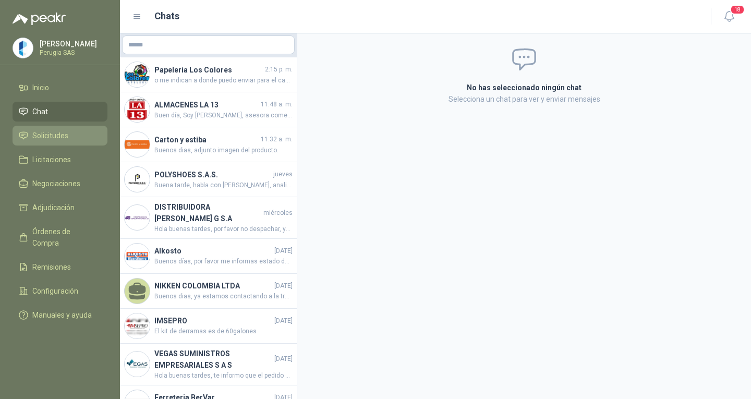
click at [38, 131] on link "Solicitudes" at bounding box center [60, 136] width 95 height 20
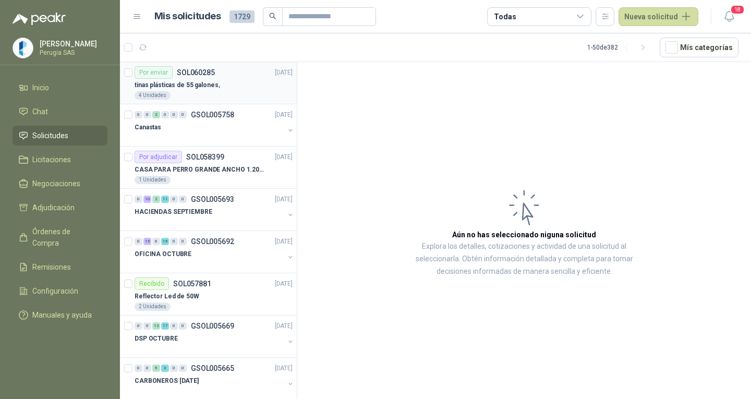
click at [200, 89] on p "tinas plásticas de 55 galones," at bounding box center [177, 85] width 85 height 10
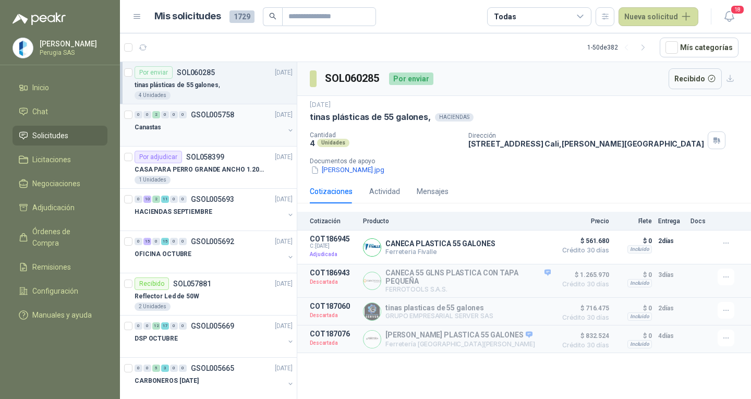
click at [220, 128] on div "Canastas" at bounding box center [210, 127] width 150 height 13
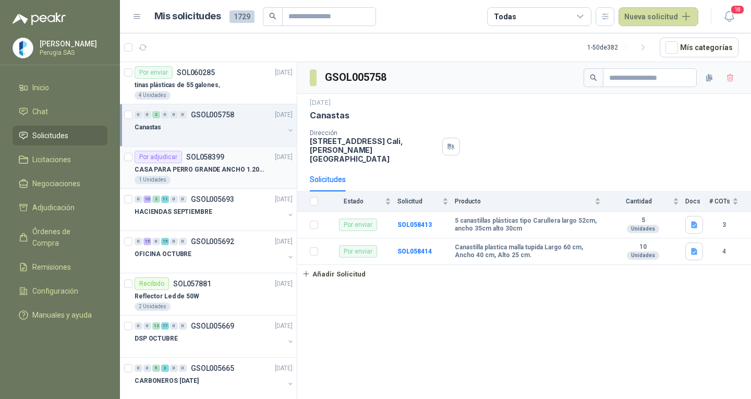
click at [212, 166] on p "CASA PARA PERRO GRANDE ANCHO 1.20x1.00 x1.20" at bounding box center [200, 170] width 130 height 10
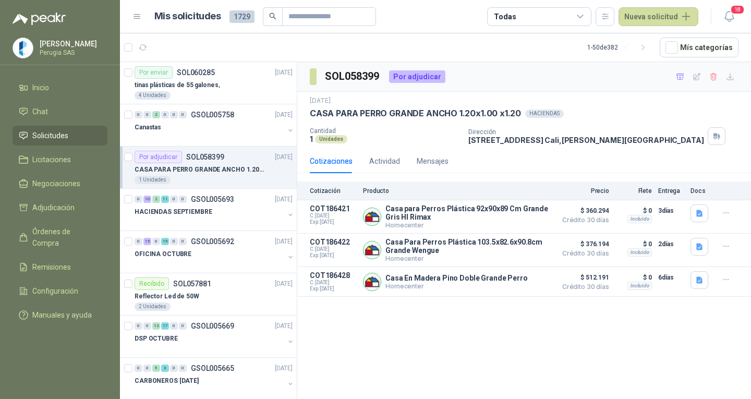
scroll to position [52, 0]
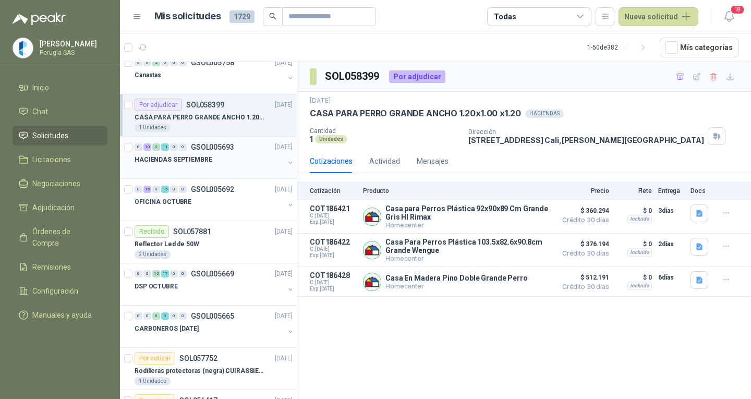
click at [212, 160] on div "HACIENDAS SEPTIEMBRE" at bounding box center [210, 159] width 150 height 13
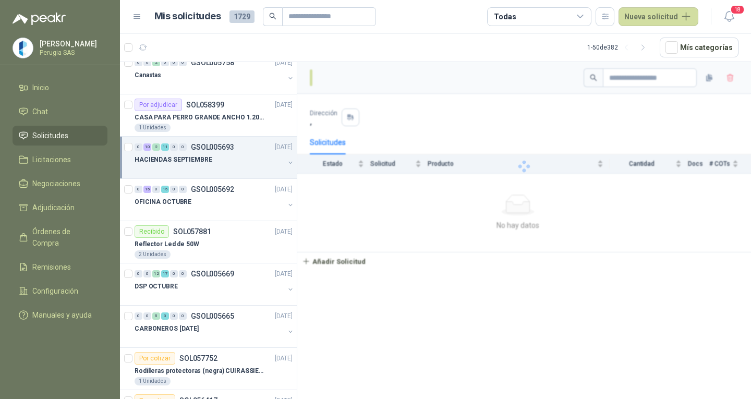
click at [212, 159] on div "HACIENDAS SEPTIEMBRE" at bounding box center [210, 159] width 150 height 13
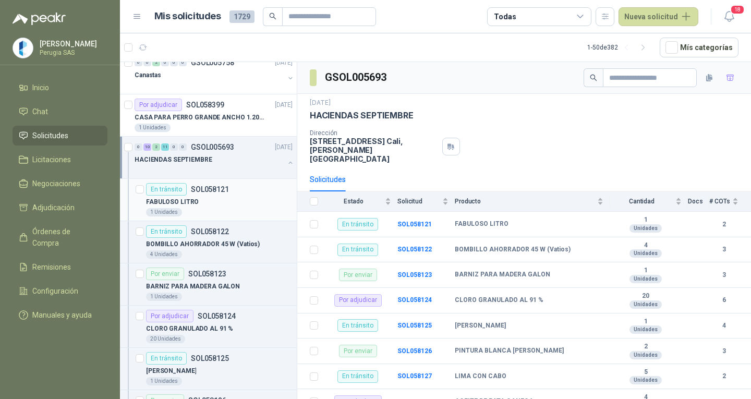
scroll to position [4, 0]
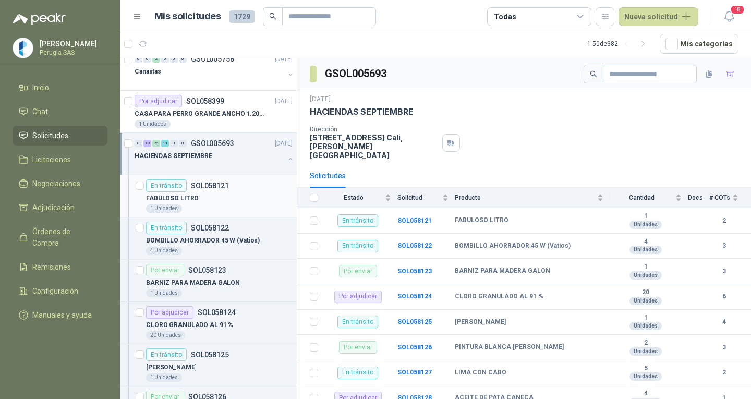
click at [213, 187] on p "SOL058121" at bounding box center [210, 185] width 38 height 7
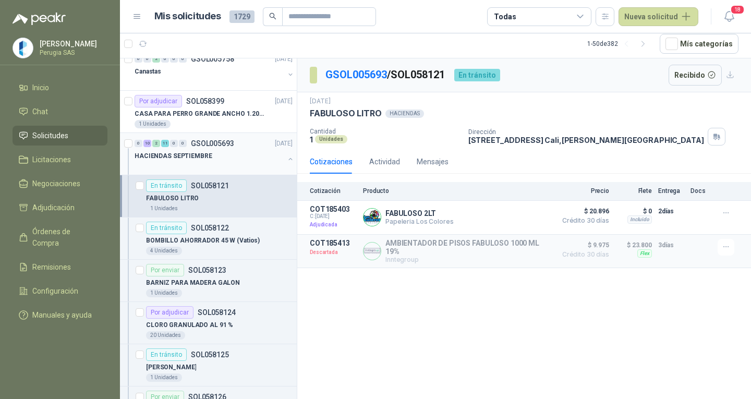
click at [212, 163] on div at bounding box center [210, 166] width 150 height 8
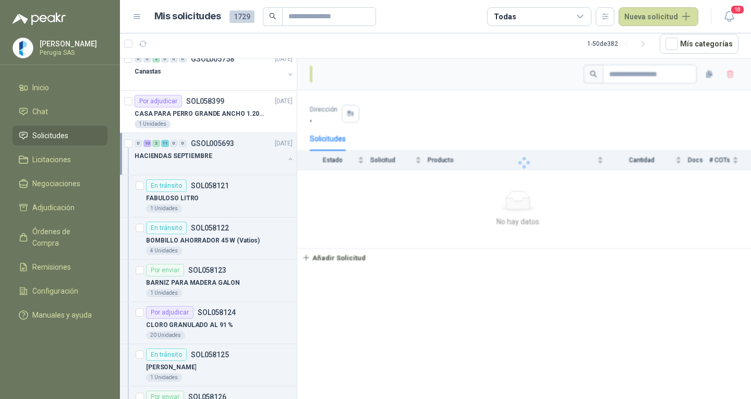
click at [212, 163] on div at bounding box center [210, 166] width 150 height 8
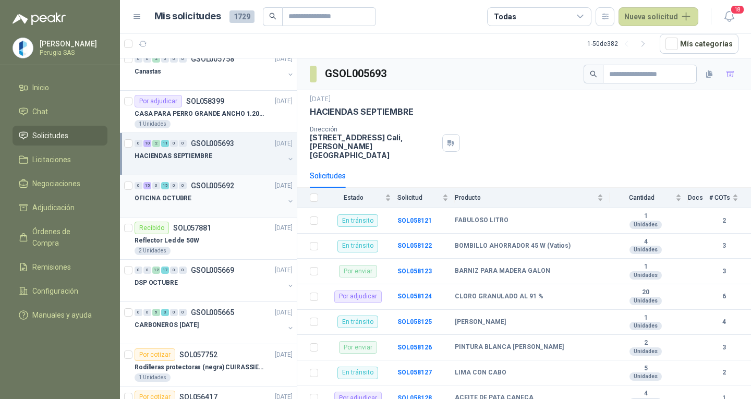
click at [195, 195] on div "OFICINA OCTUBRE" at bounding box center [210, 198] width 150 height 13
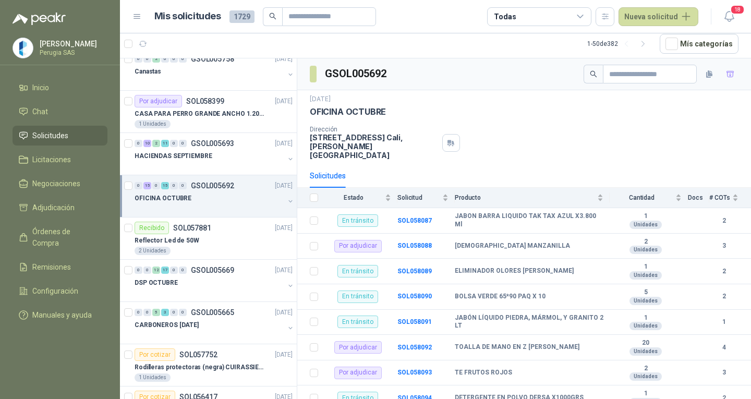
click at [195, 195] on div "OFICINA OCTUBRE" at bounding box center [210, 198] width 150 height 13
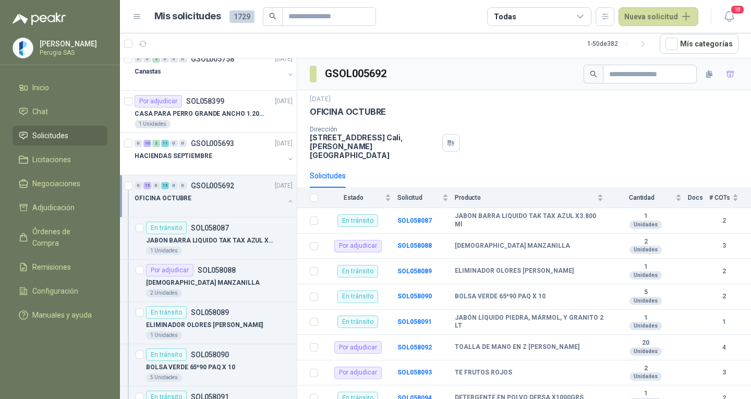
click at [195, 195] on div "OFICINA OCTUBRE" at bounding box center [210, 198] width 150 height 13
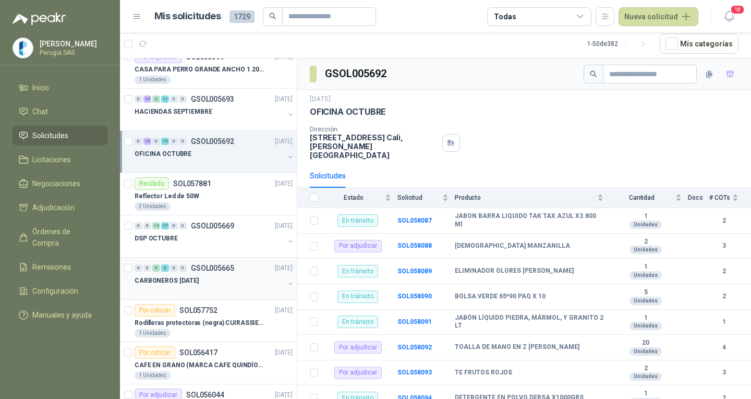
scroll to position [156, 0]
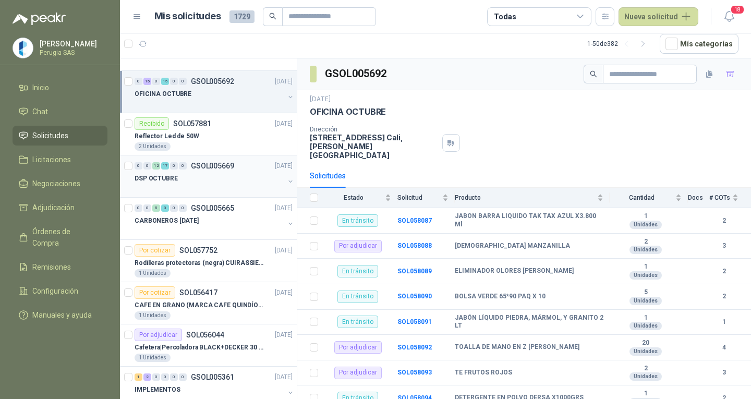
click at [187, 181] on div "DSP OCTUBRE" at bounding box center [210, 178] width 150 height 13
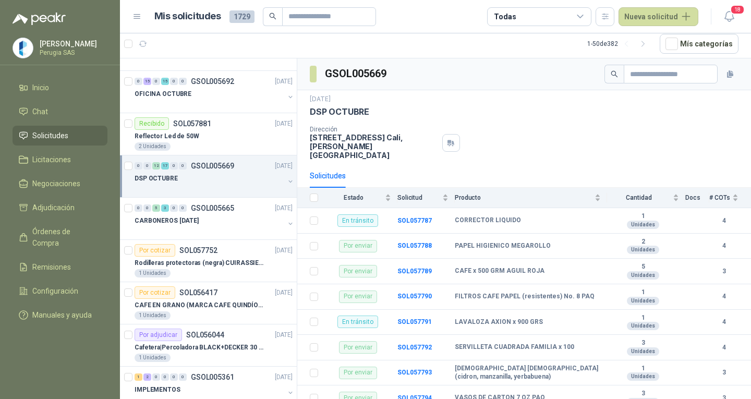
click at [191, 174] on div "DSP OCTUBRE" at bounding box center [210, 178] width 150 height 13
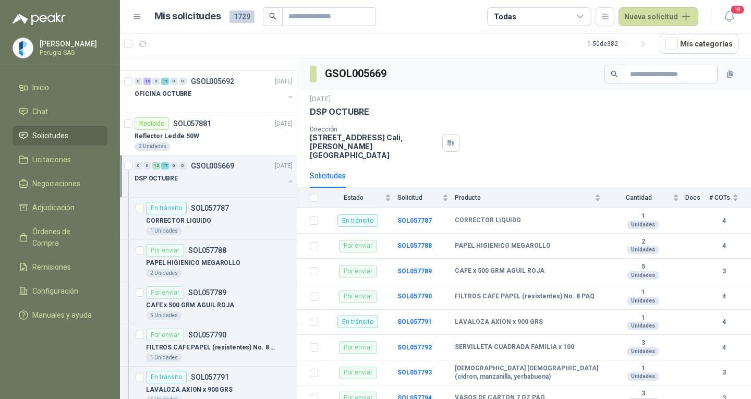
click at [233, 168] on p "GSOL005669" at bounding box center [212, 165] width 43 height 7
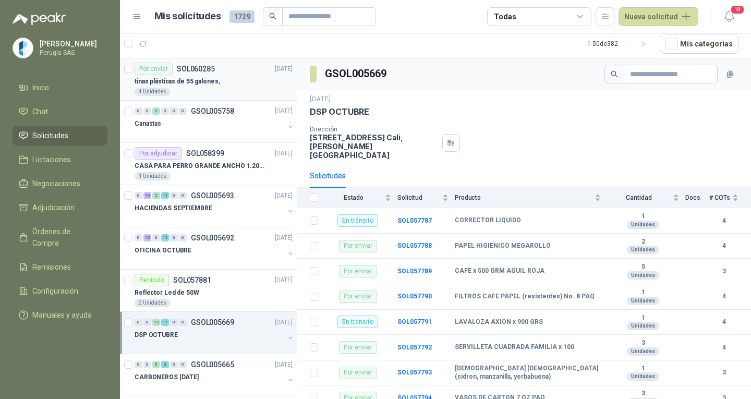
click at [203, 63] on div "Por enviar SOL060285" at bounding box center [175, 69] width 80 height 13
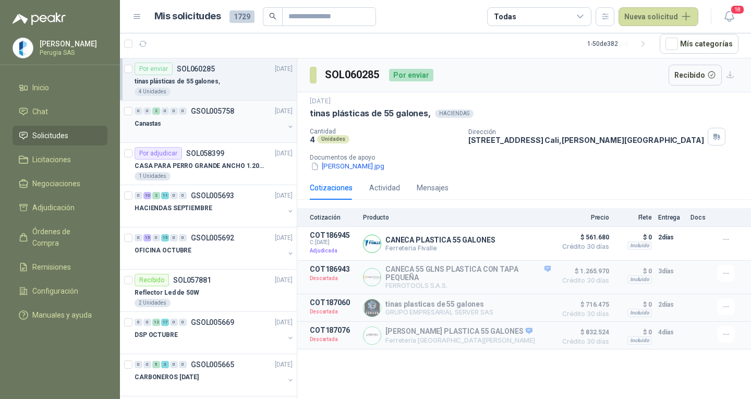
click at [217, 125] on div "Canastas" at bounding box center [210, 123] width 150 height 13
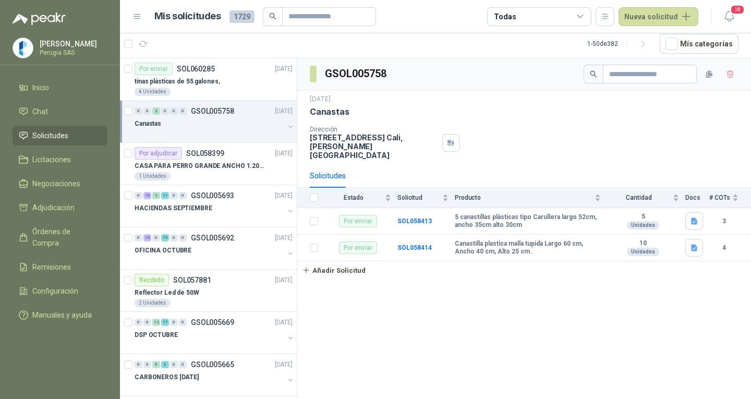
drag, startPoint x: 726, startPoint y: 282, endPoint x: 86, endPoint y: 20, distance: 691.3
click at [86, 20] on div "[PERSON_NAME] [GEOGRAPHIC_DATA] SAS Inicio Chat Solicitudes Licitaciones Negoci…" at bounding box center [375, 199] width 751 height 399
click at [602, 291] on div "GSOL005758 [DATE] Canastas Dirección [STREET_ADDRESS][PERSON_NAME] Solicitudes …" at bounding box center [524, 228] width 454 height 341
drag, startPoint x: 742, startPoint y: 349, endPoint x: 6, endPoint y: -40, distance: 832.5
click at [6, 0] on html "[PERSON_NAME] [GEOGRAPHIC_DATA] SAS Inicio Chat Solicitudes Licitaciones Negoci…" at bounding box center [375, 199] width 751 height 399
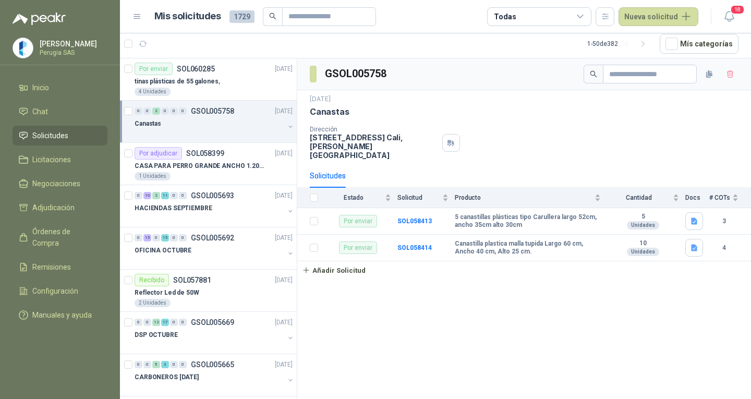
click at [724, 380] on div "GSOL005758 [DATE] Canastas Dirección [STREET_ADDRESS][PERSON_NAME] Solicitudes …" at bounding box center [524, 228] width 454 height 341
drag, startPoint x: 749, startPoint y: 375, endPoint x: 0, endPoint y: -21, distance: 847.2
click at [0, 0] on html "[PERSON_NAME] [GEOGRAPHIC_DATA] SAS Inicio Chat Solicitudes Licitaciones Negoci…" at bounding box center [375, 199] width 751 height 399
click at [552, 385] on div "GSOL005758 [DATE] Canastas Dirección [STREET_ADDRESS][PERSON_NAME] Solicitudes …" at bounding box center [524, 228] width 454 height 341
drag, startPoint x: 719, startPoint y: 370, endPoint x: 11, endPoint y: -45, distance: 820.7
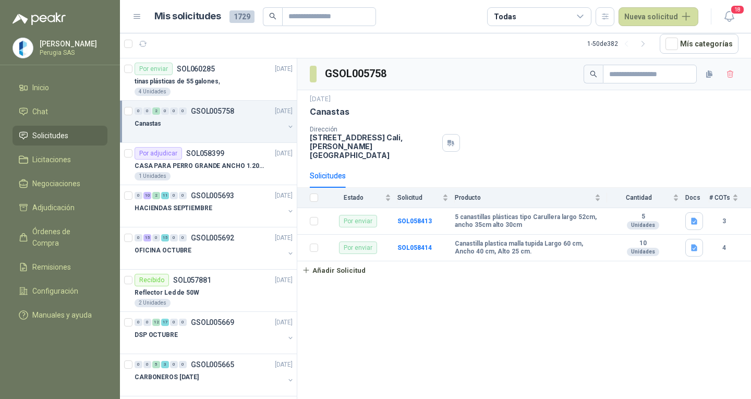
click at [11, 0] on html "[PERSON_NAME] [GEOGRAPHIC_DATA] SAS Inicio Chat Solicitudes Licitaciones Negoci…" at bounding box center [375, 199] width 751 height 399
click at [507, 353] on div "GSOL005758 [DATE] Canastas Dirección [STREET_ADDRESS][PERSON_NAME] Solicitudes …" at bounding box center [524, 228] width 454 height 341
click at [59, 139] on span "Solicitudes" at bounding box center [50, 135] width 36 height 11
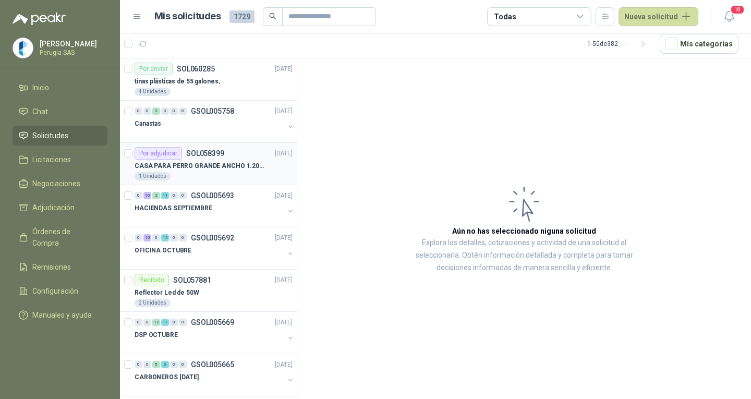
click at [226, 173] on div "1 Unidades" at bounding box center [214, 176] width 158 height 8
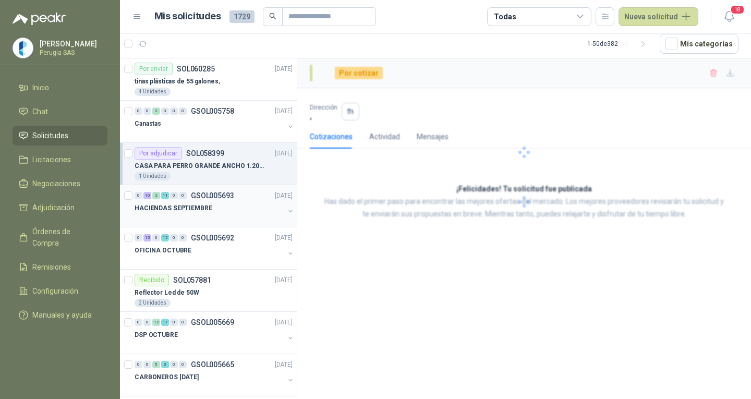
click at [225, 213] on div "HACIENDAS SEPTIEMBRE" at bounding box center [210, 208] width 150 height 13
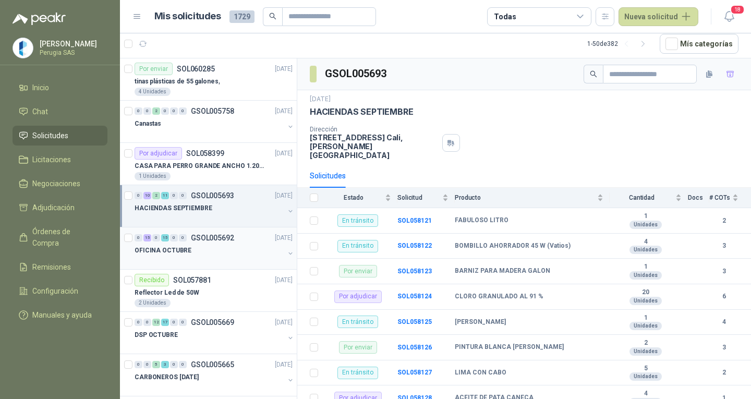
click at [216, 235] on p "GSOL005692" at bounding box center [212, 237] width 43 height 7
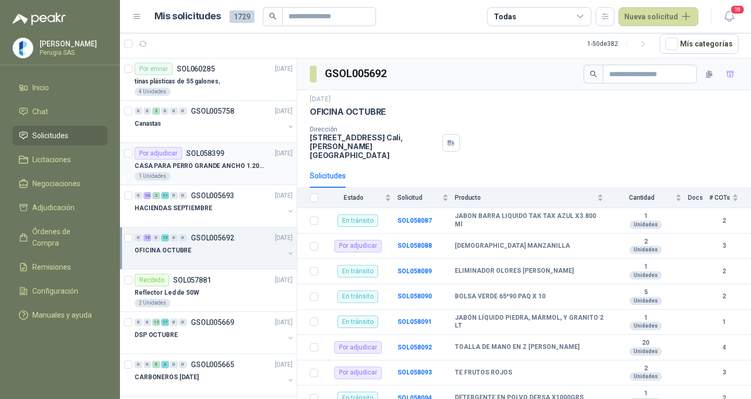
click at [221, 166] on p "CASA PARA PERRO GRANDE ANCHO 1.20x1.00 x1.20" at bounding box center [200, 166] width 130 height 10
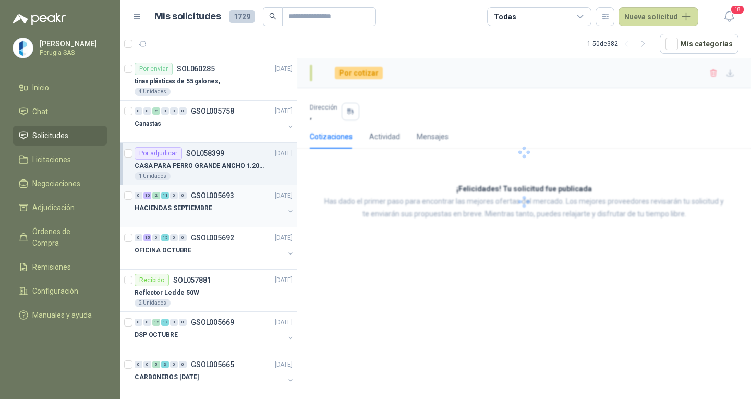
click at [216, 205] on div "HACIENDAS SEPTIEMBRE" at bounding box center [210, 208] width 150 height 13
